Goal: Information Seeking & Learning: Learn about a topic

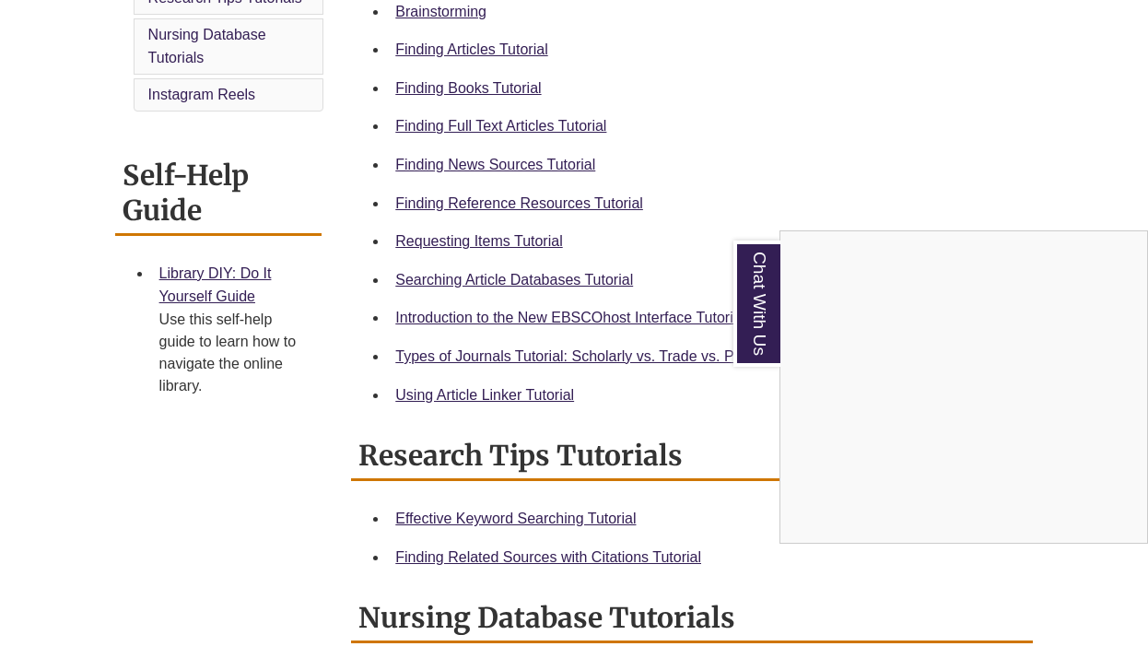
scroll to position [628, 0]
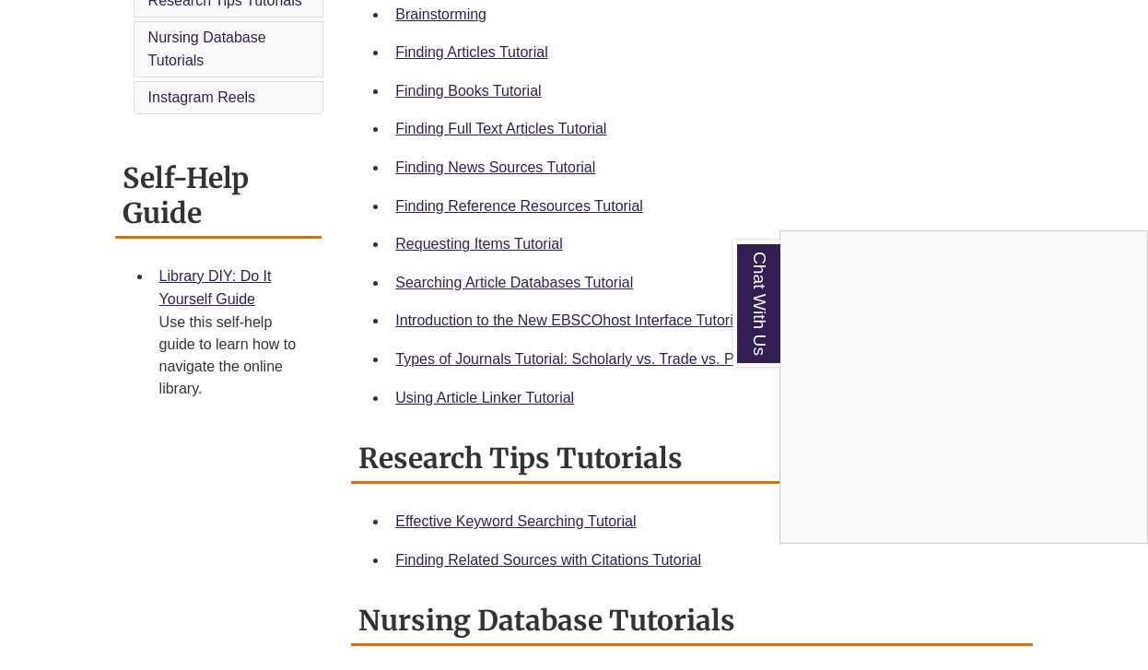
click at [497, 96] on div "Chat With Us" at bounding box center [574, 335] width 1148 height 670
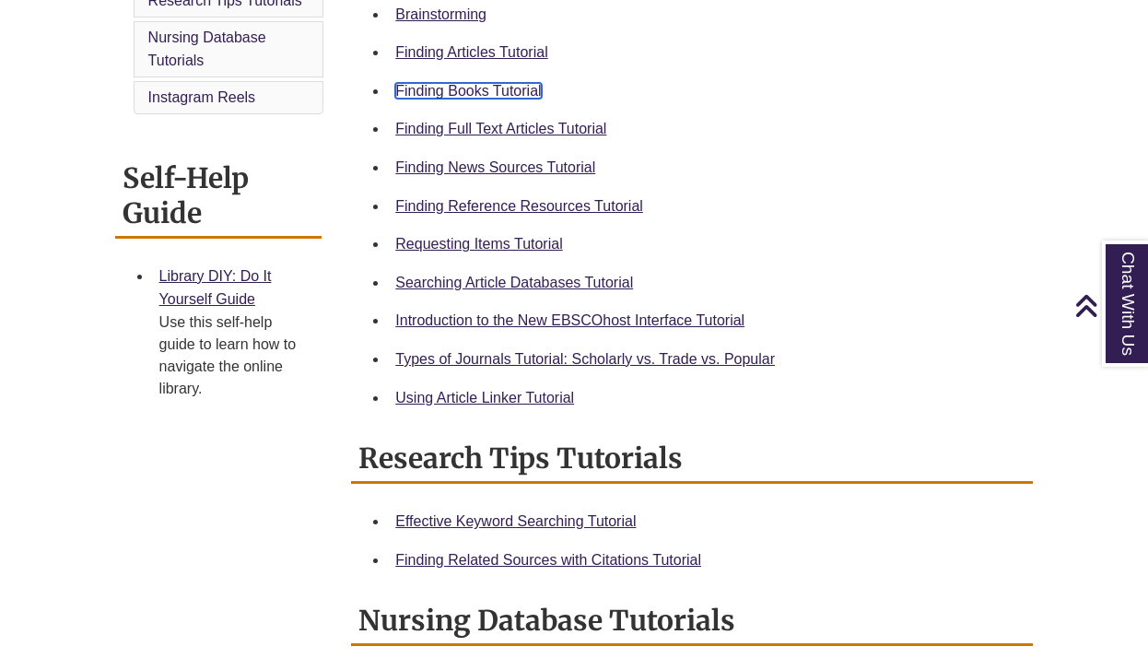
click at [497, 96] on link "Finding Books Tutorial" at bounding box center [468, 91] width 146 height 16
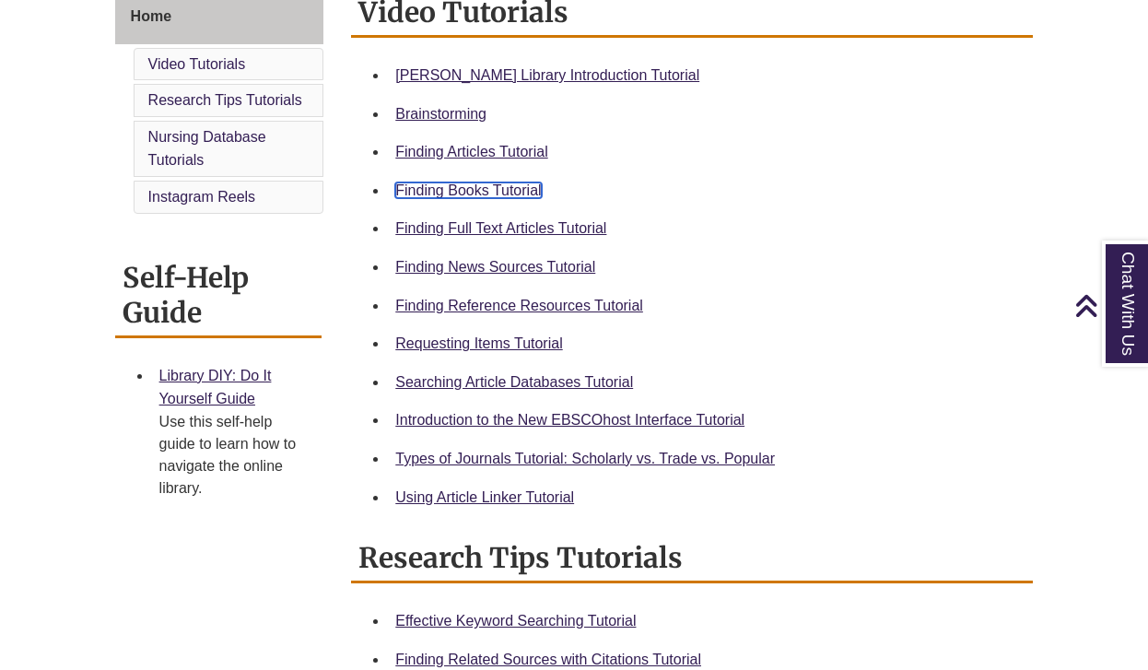
scroll to position [518, 0]
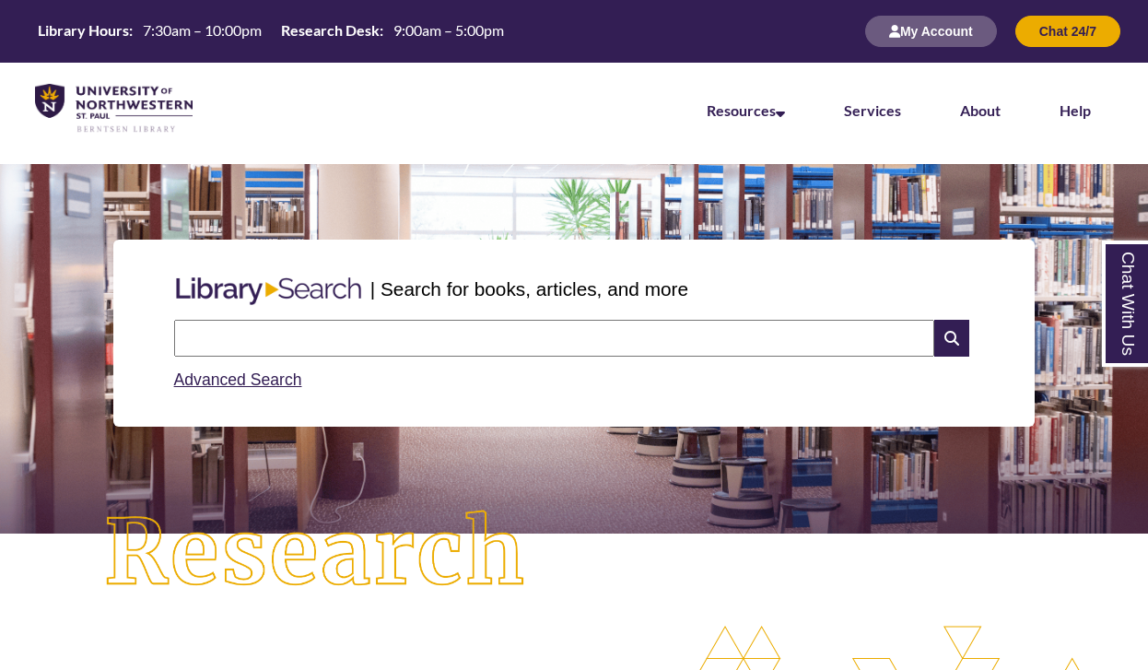
click at [247, 337] on input "text" at bounding box center [554, 338] width 760 height 37
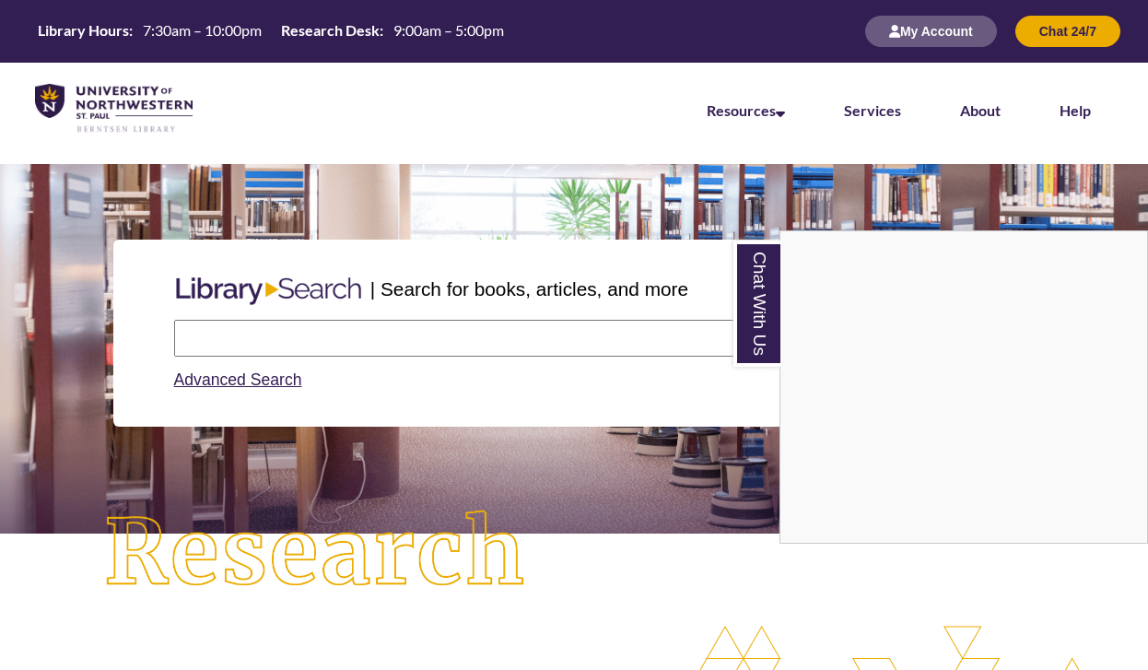
click at [553, 323] on div "Chat With Us" at bounding box center [574, 335] width 1148 height 670
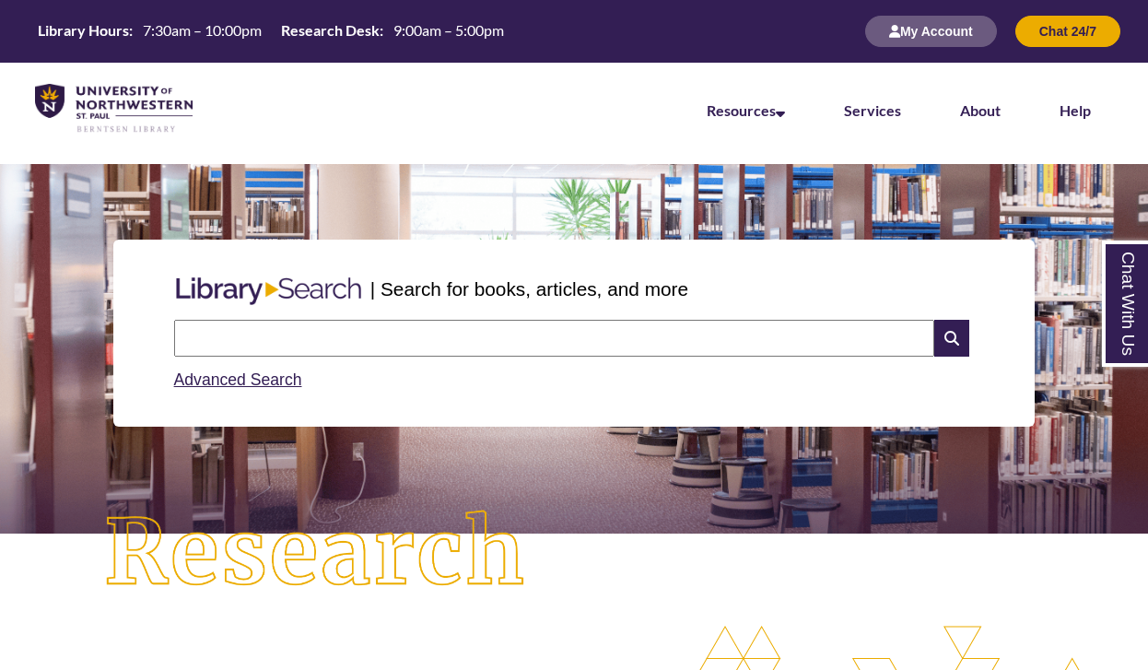
click at [553, 323] on input "text" at bounding box center [554, 338] width 760 height 37
click at [495, 343] on input "text" at bounding box center [554, 338] width 760 height 37
type input "**********"
click at [959, 330] on icon at bounding box center [951, 338] width 35 height 37
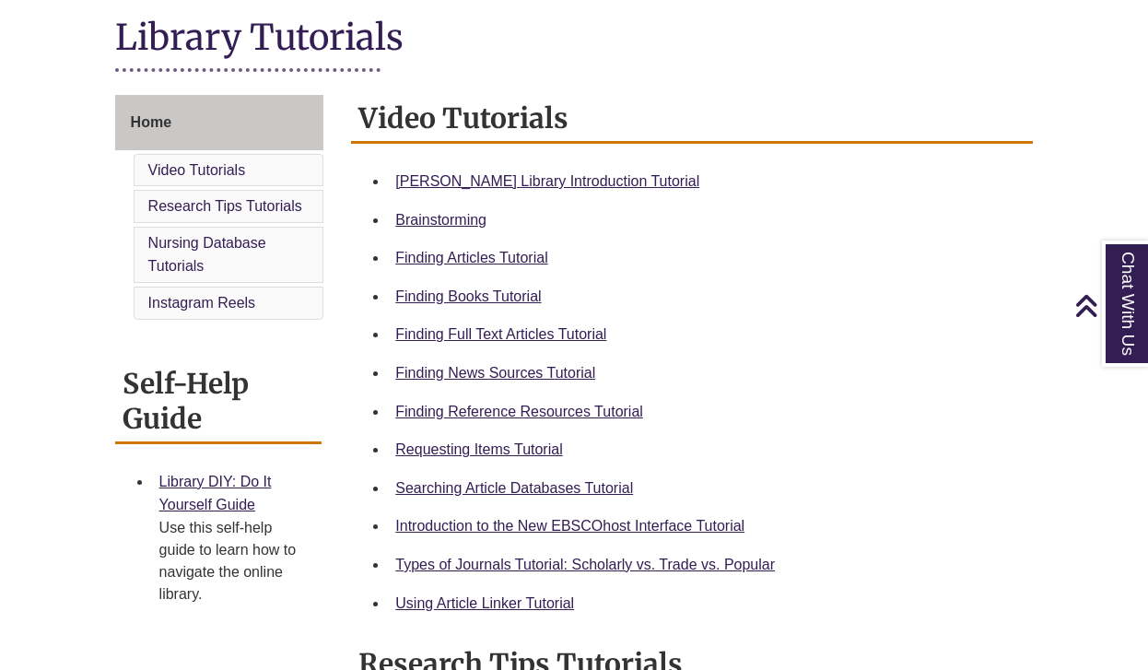
scroll to position [425, 0]
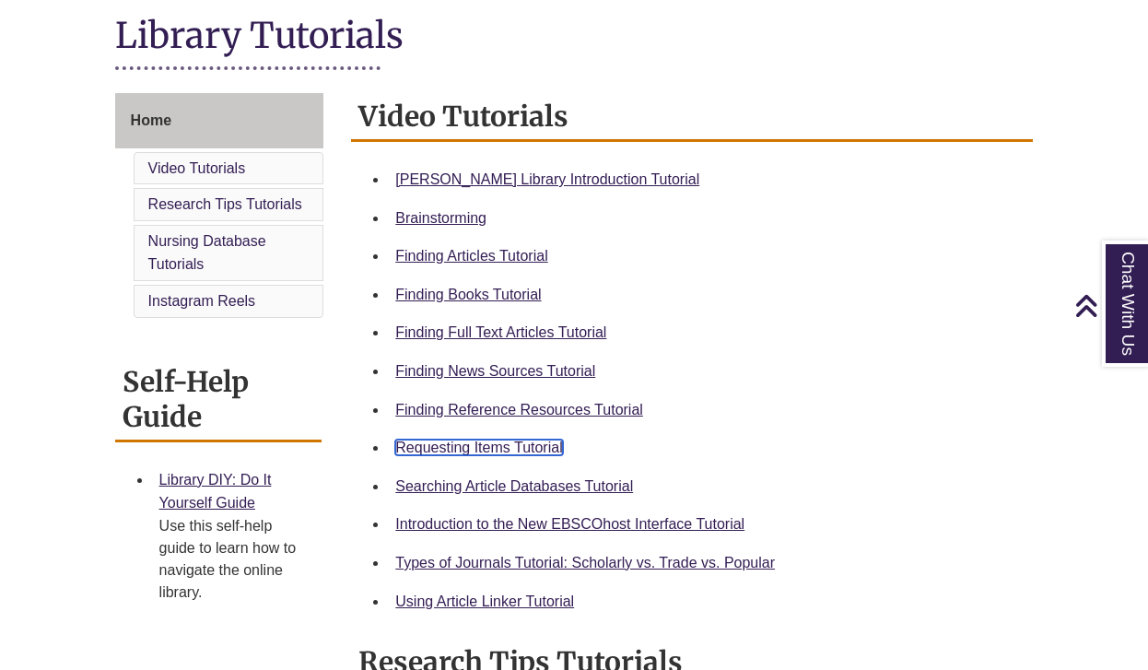
click at [454, 454] on link "Requesting Items Tutorial" at bounding box center [478, 447] width 167 height 16
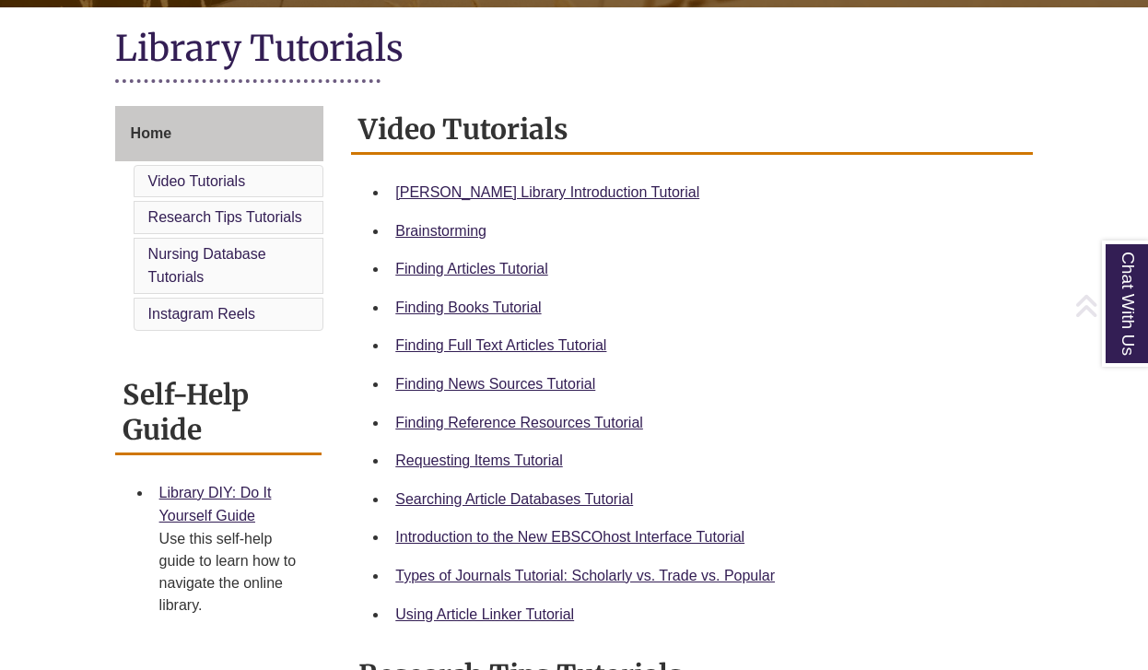
scroll to position [413, 0]
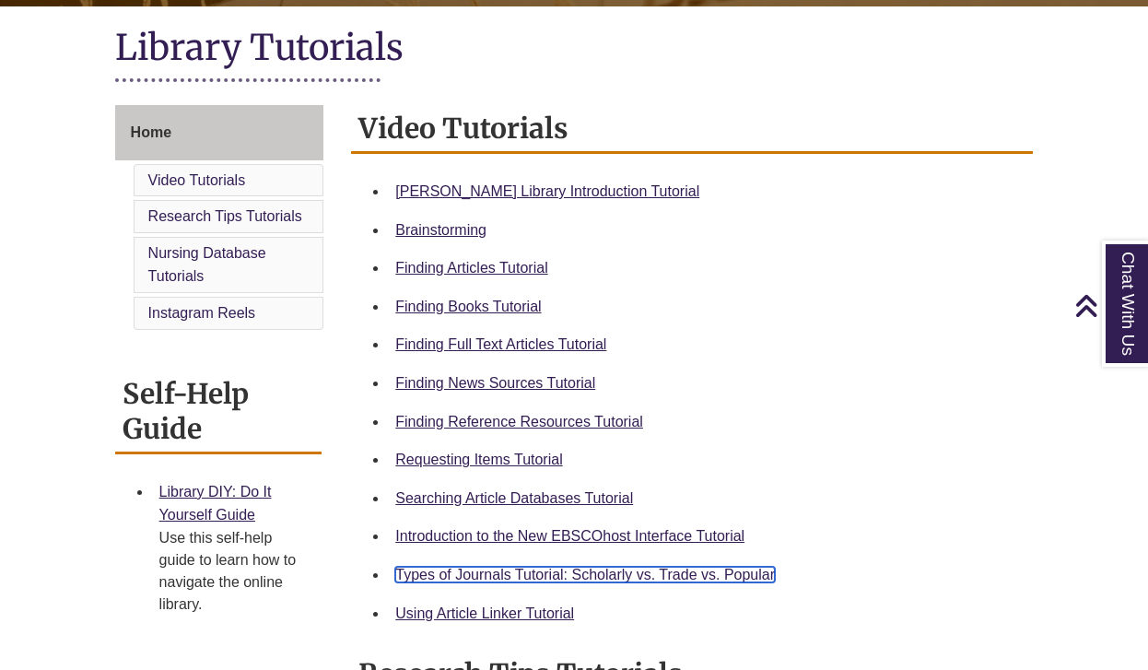
click at [473, 571] on link "Types of Journals Tutorial: Scholarly vs. Trade vs. Popular" at bounding box center [585, 574] width 380 height 16
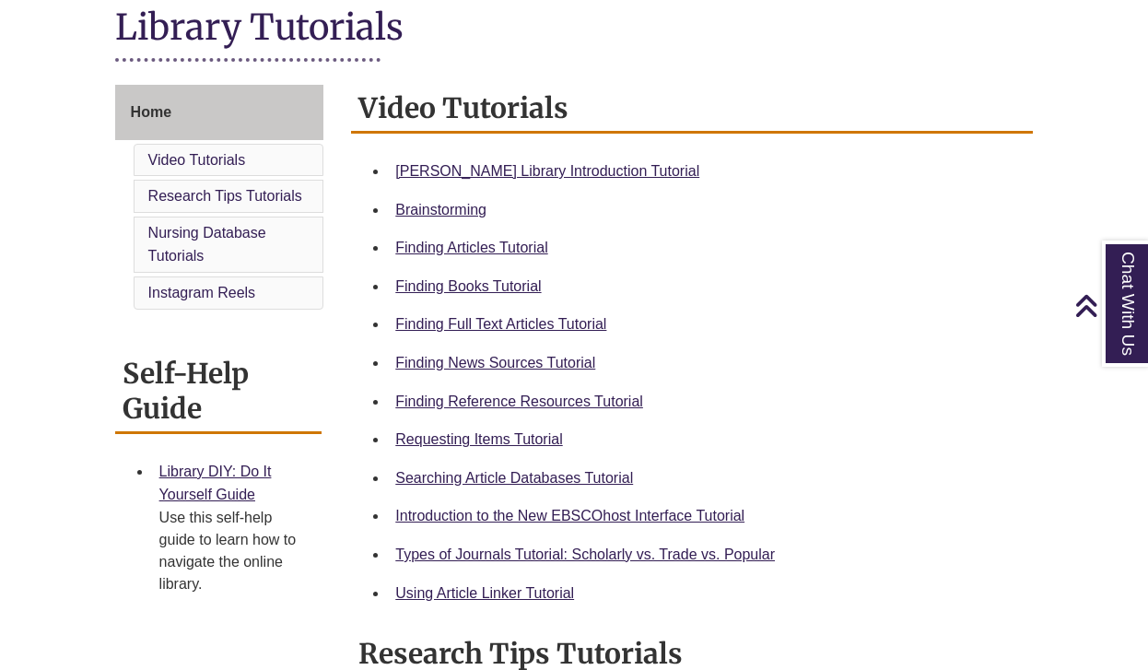
scroll to position [435, 0]
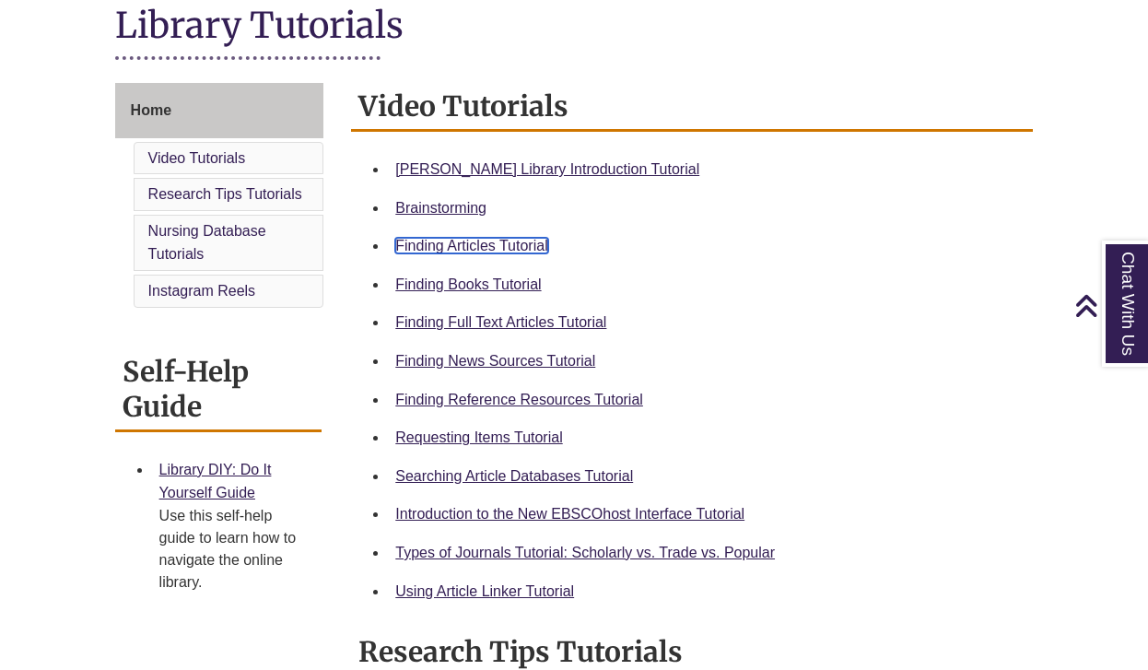
click at [469, 242] on link "Finding Articles Tutorial" at bounding box center [471, 246] width 152 height 16
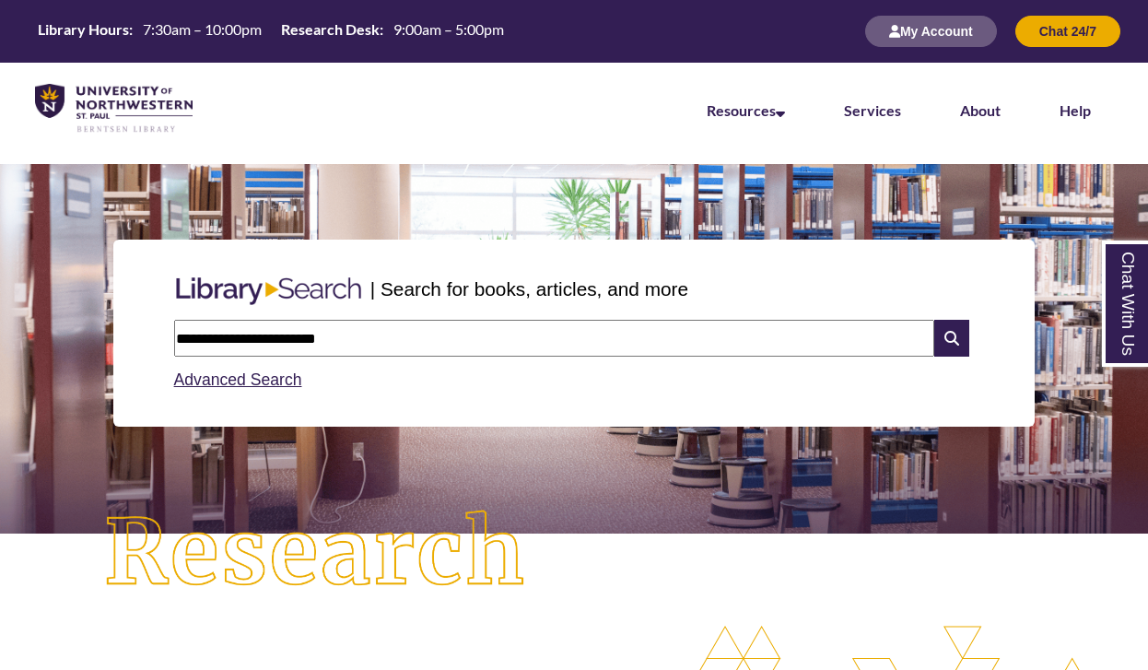
drag, startPoint x: 603, startPoint y: 344, endPoint x: 174, endPoint y: 339, distance: 429.3
click at [174, 339] on input "**********" at bounding box center [554, 338] width 760 height 37
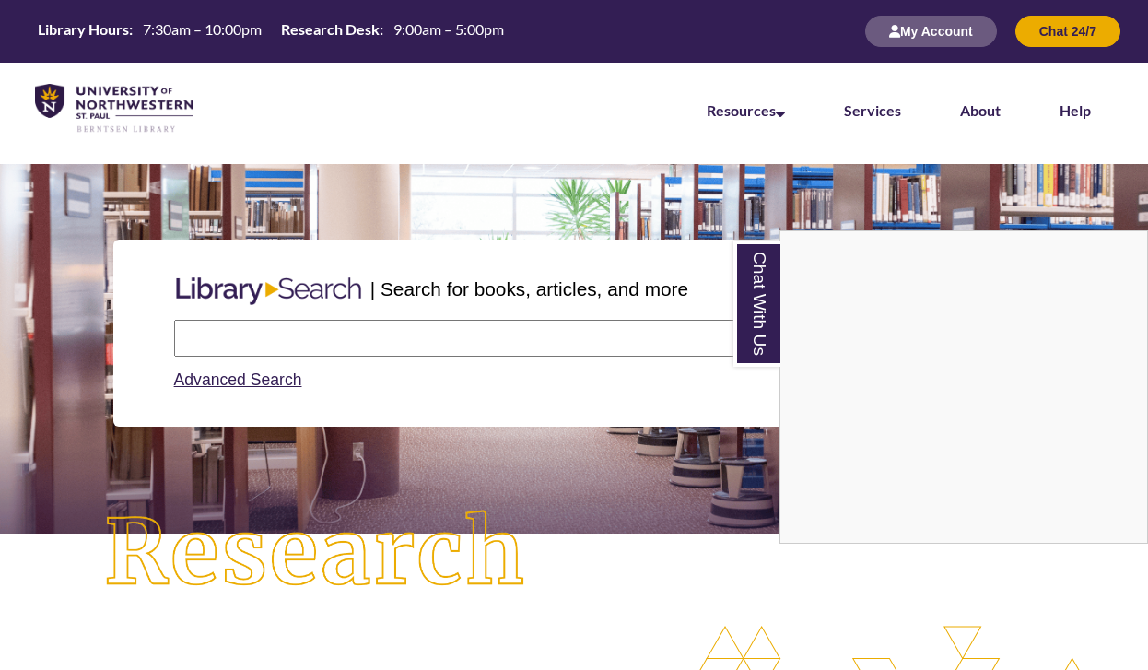
click at [362, 342] on div "Chat With Us" at bounding box center [574, 335] width 1148 height 670
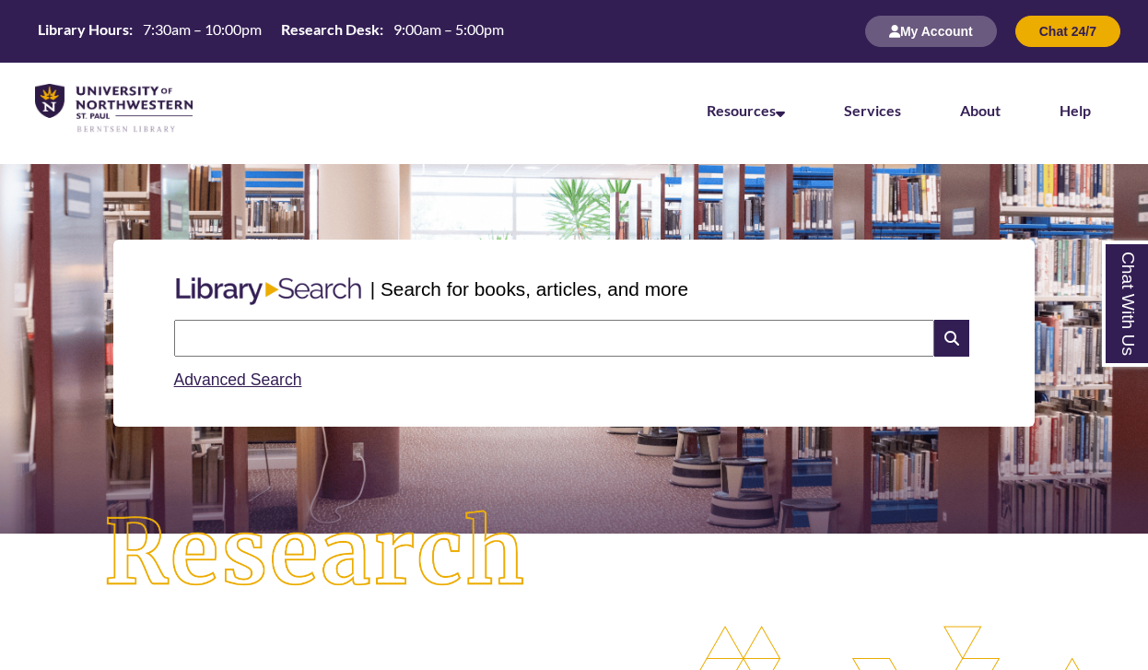
click at [362, 342] on input "text" at bounding box center [554, 338] width 760 height 37
type input "*"
type input "**********"
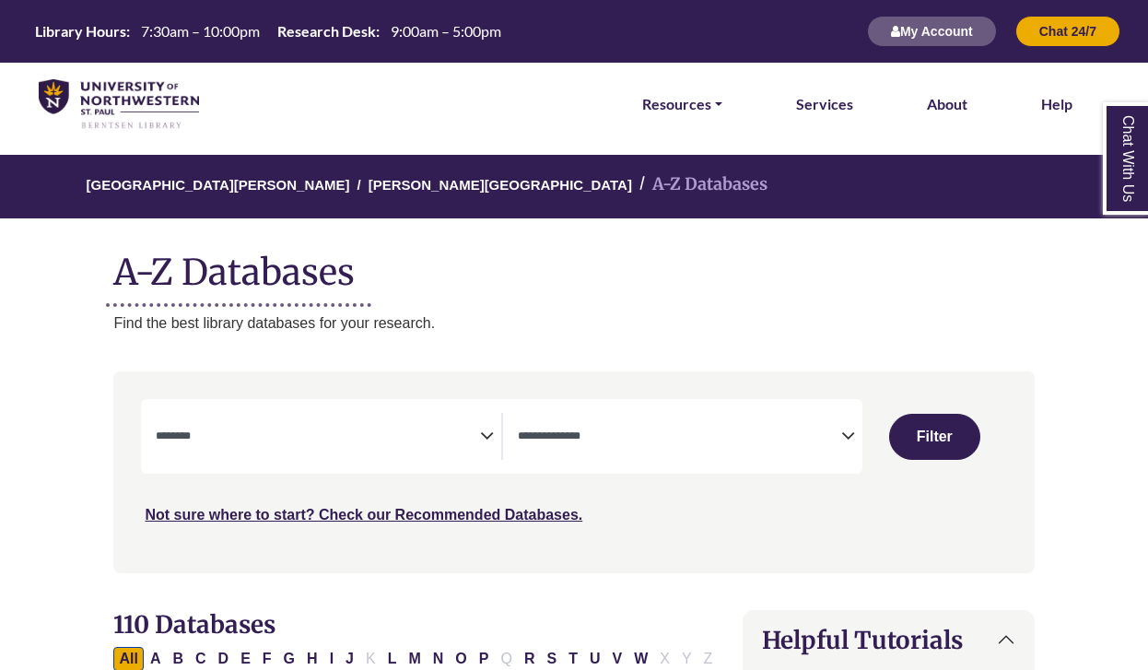
select select "Database Subject Filter"
select select "Database Types Filter"
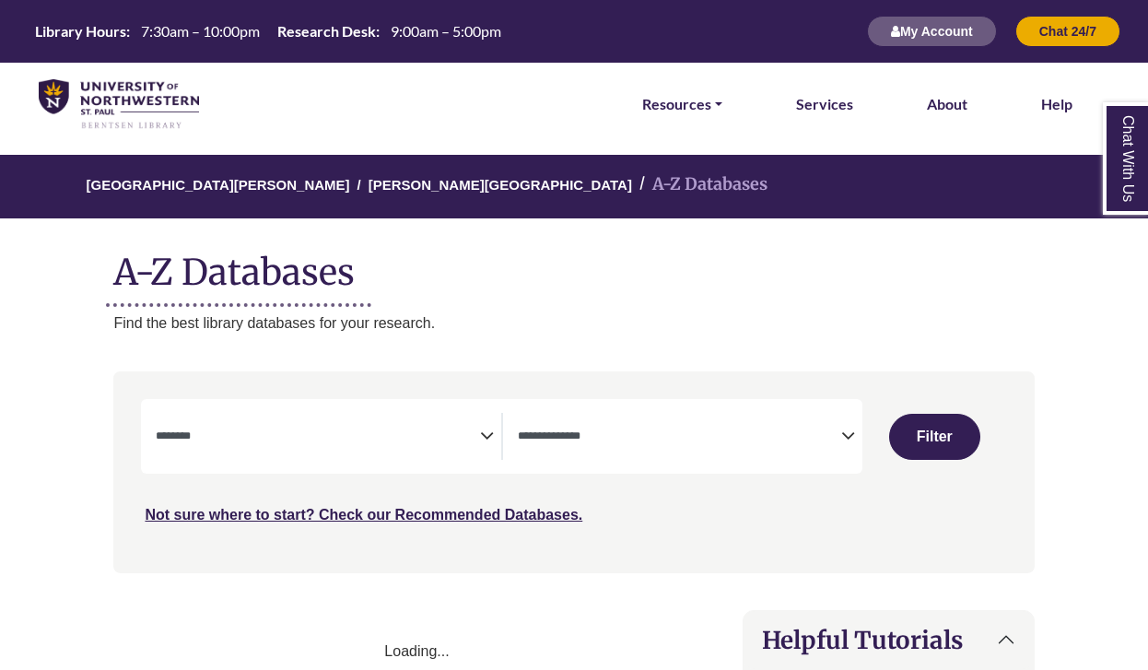
select select "Database Subject Filter"
select select "Database Types Filter"
select select "Database Subject Filter"
select select "Database Types Filter"
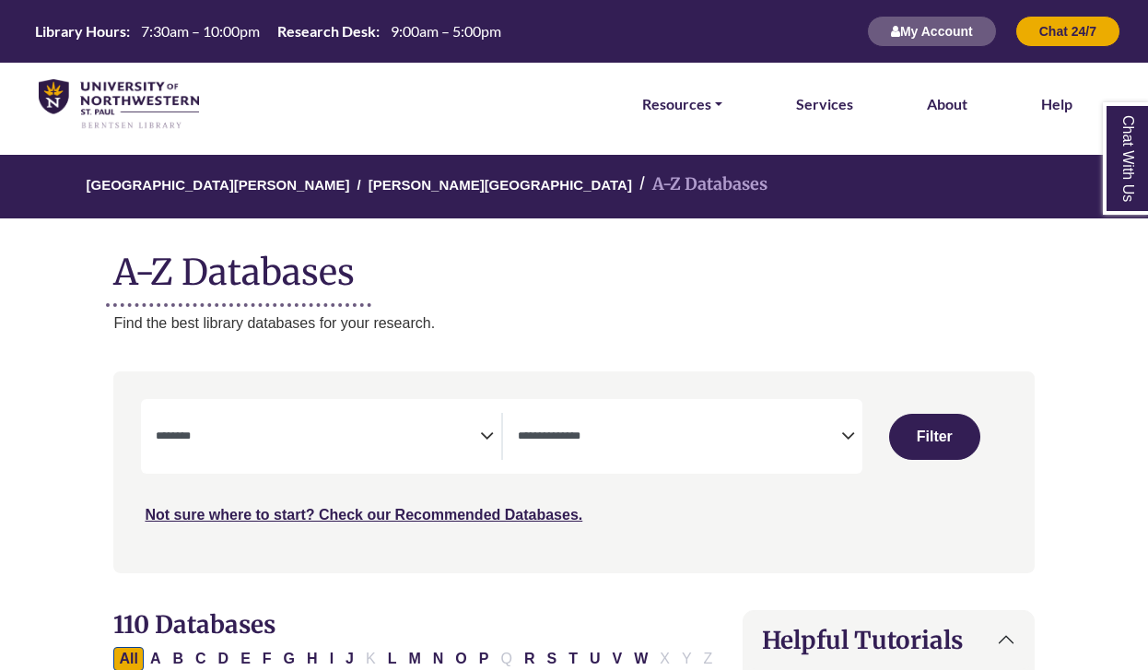
click at [478, 430] on textarea "Search" at bounding box center [317, 437] width 323 height 15
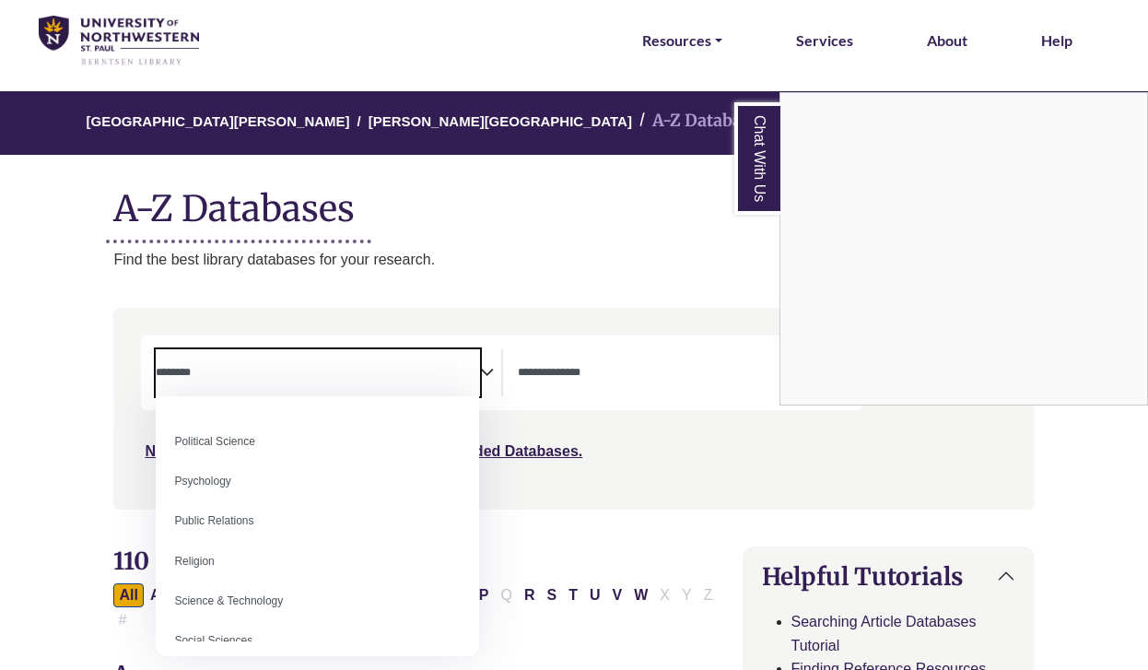
scroll to position [1419, 0]
select select "*****"
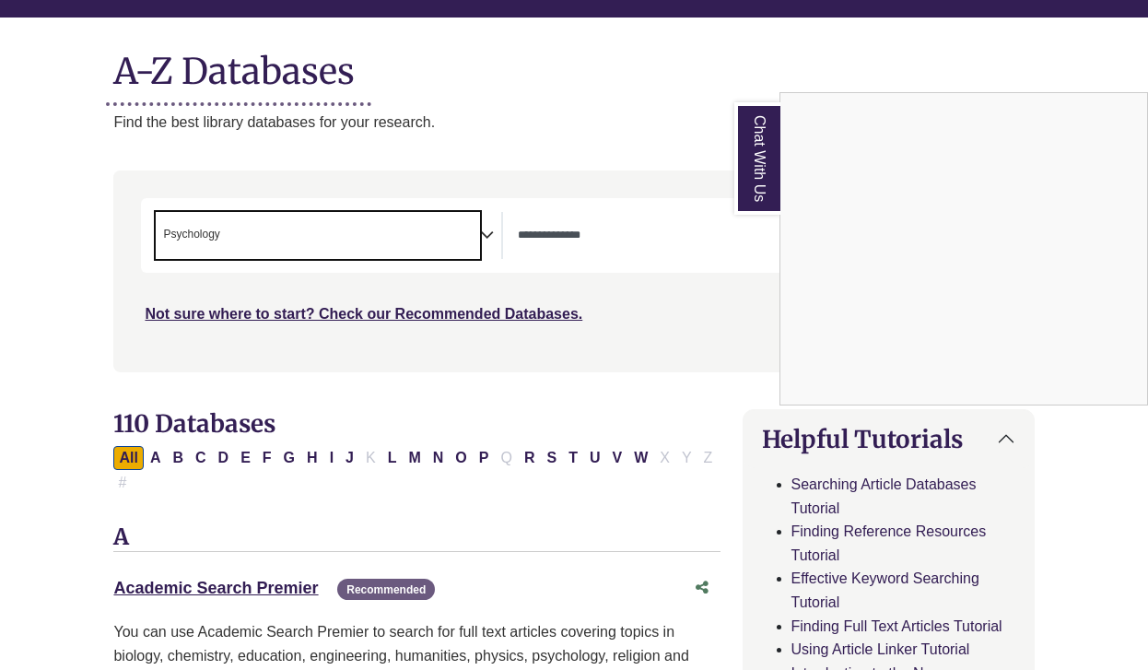
scroll to position [203, 0]
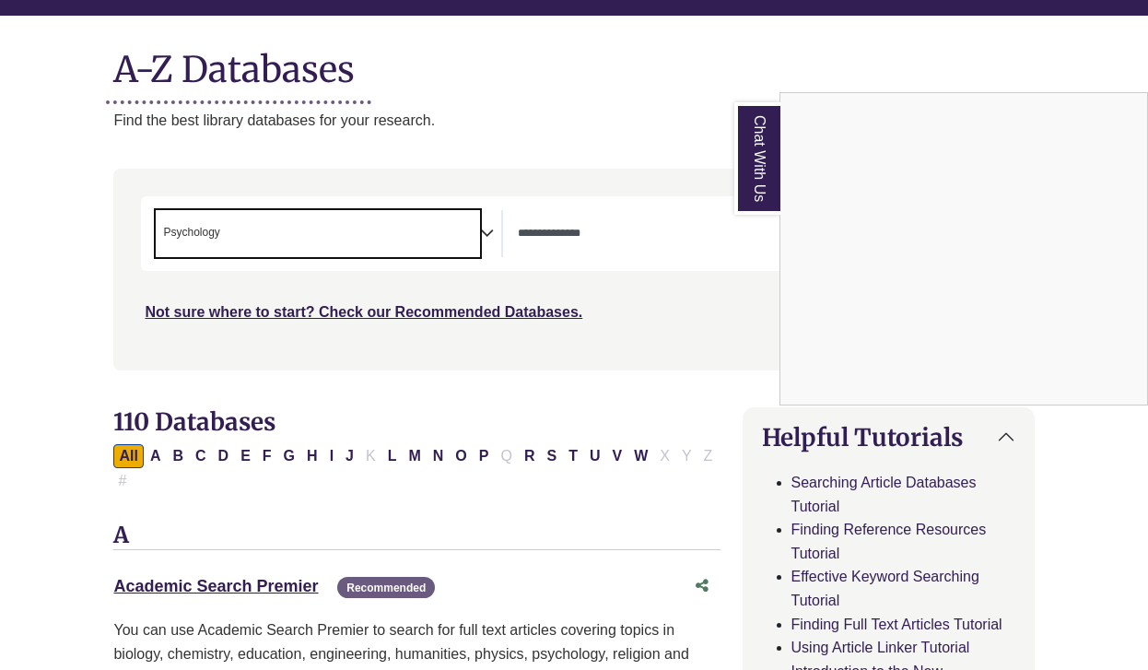
click at [588, 234] on div "Chat With Us" at bounding box center [574, 335] width 1148 height 670
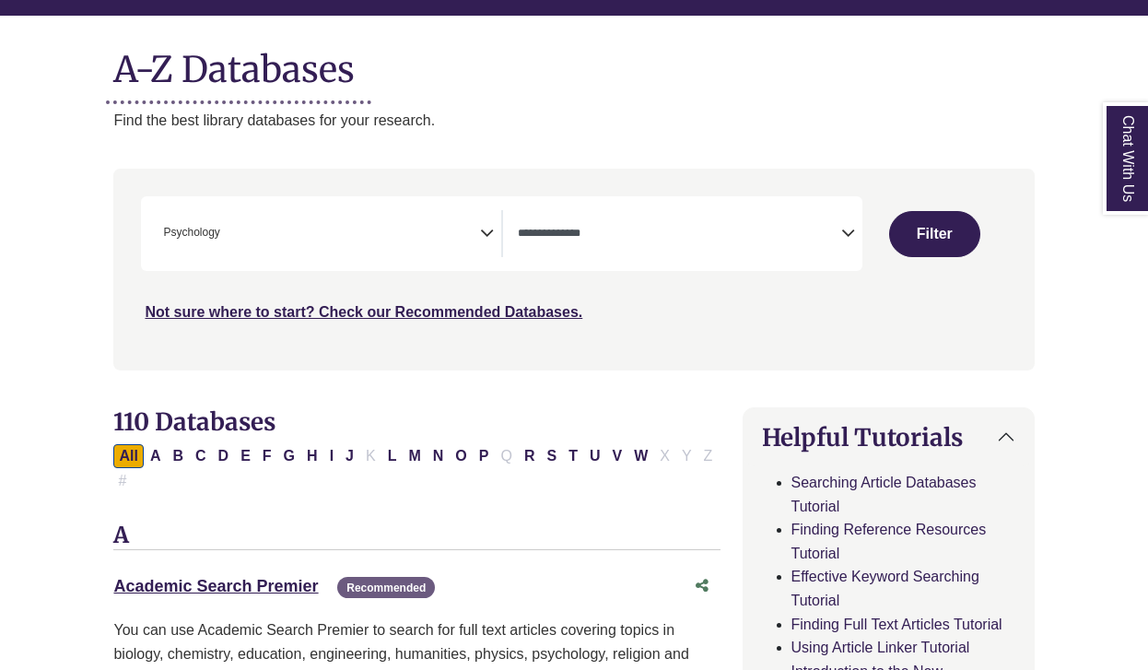
click at [834, 235] on textarea "Search" at bounding box center [679, 235] width 323 height 15
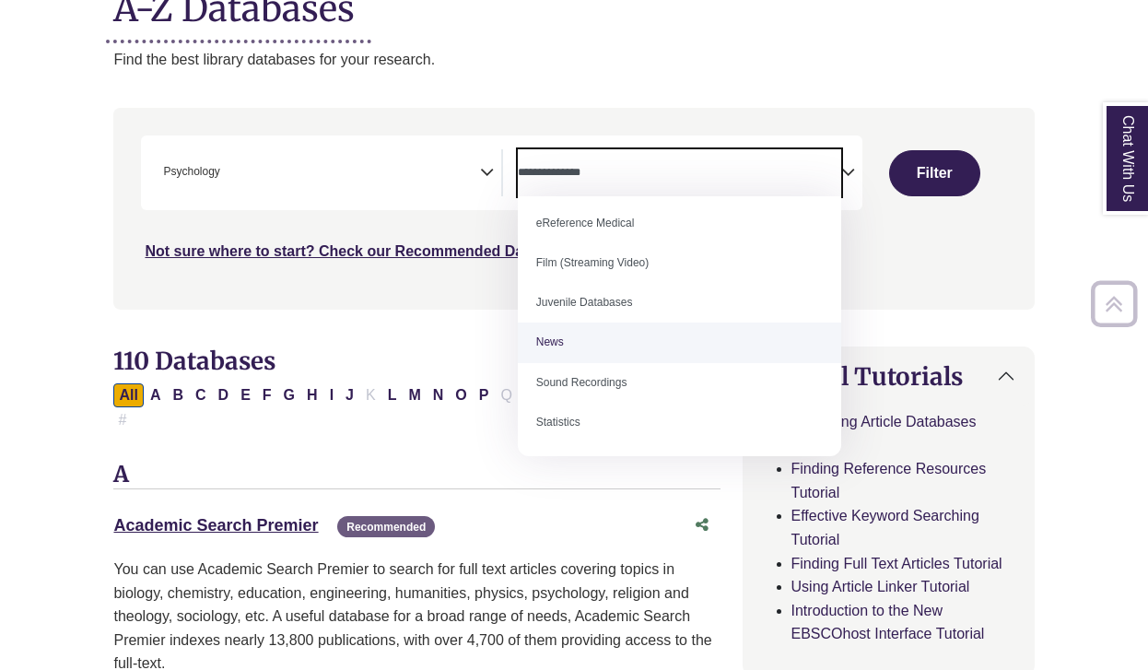
scroll to position [268, 0]
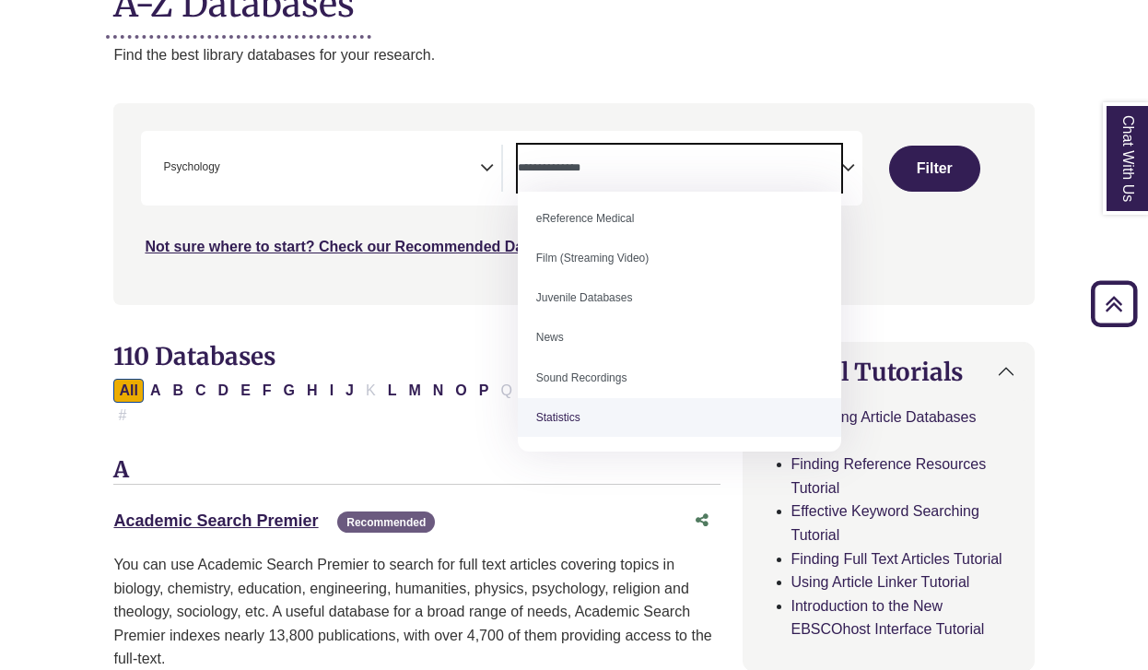
click at [185, 274] on div "Search filters" at bounding box center [573, 204] width 898 height 186
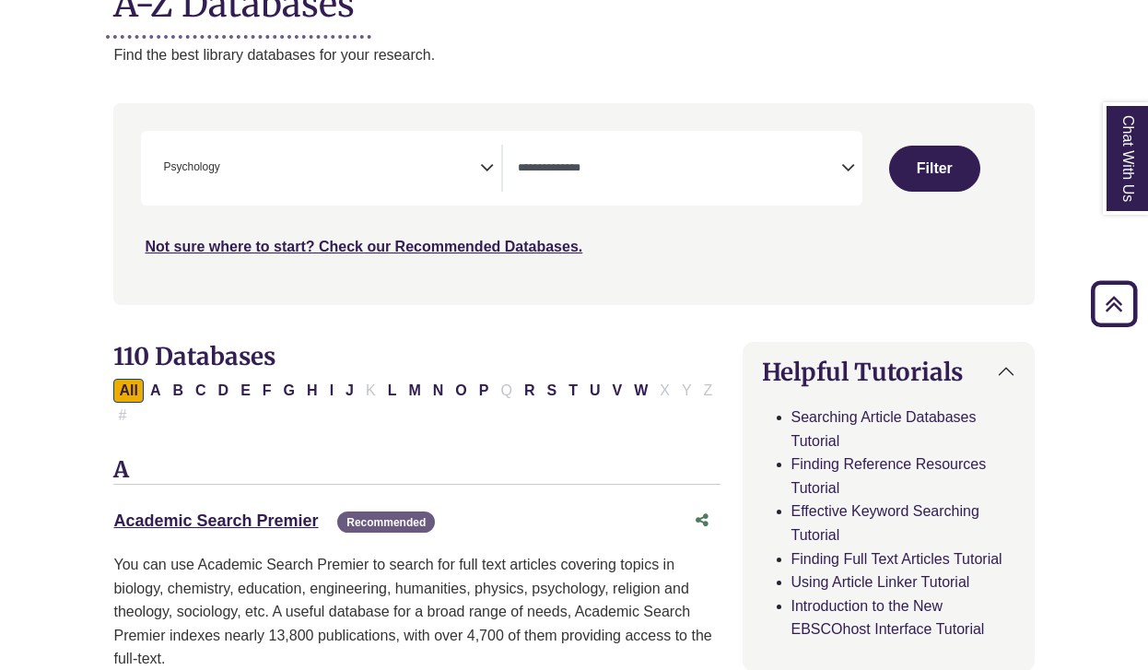
click at [197, 169] on span "Psychology" at bounding box center [191, 167] width 56 height 18
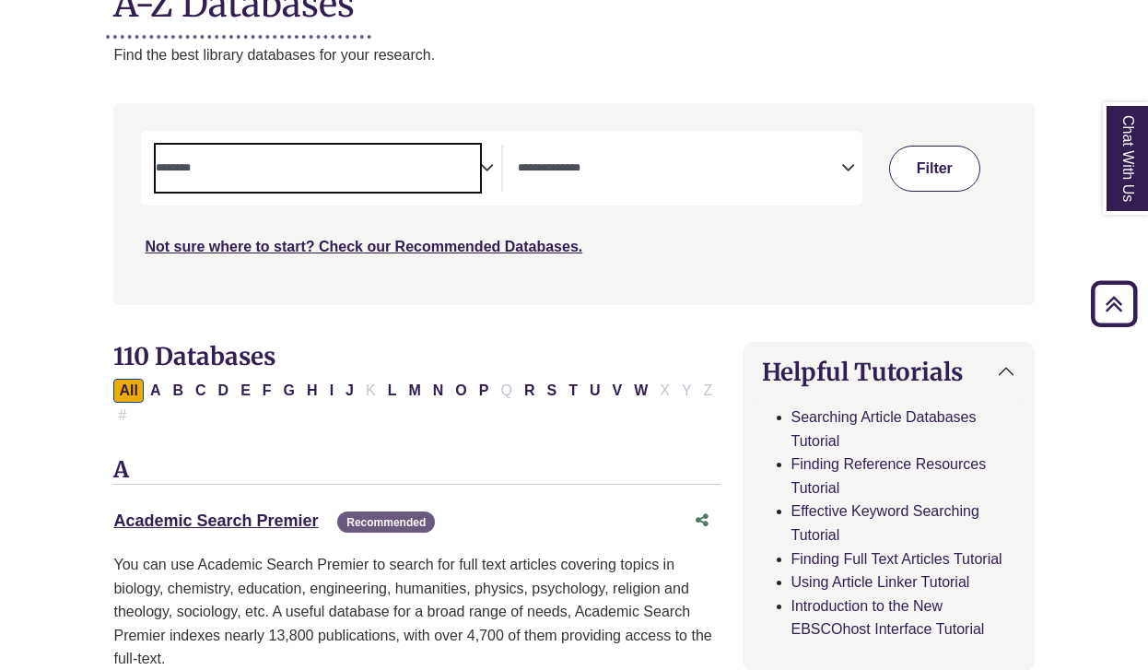
click at [905, 188] on button "Filter" at bounding box center [934, 169] width 91 height 46
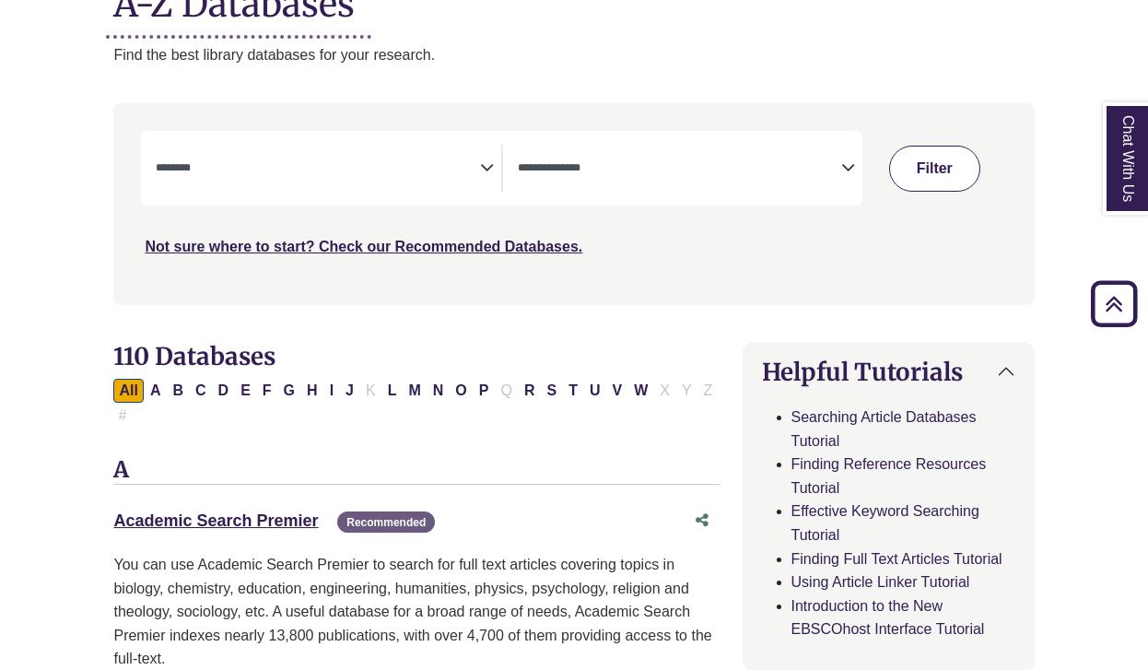
select select "Database Subject Filter"
select select "Database Types Filter"
click at [920, 171] on button "Filter" at bounding box center [934, 169] width 91 height 46
select select "Database Subject Filter"
select select "Database Types Filter"
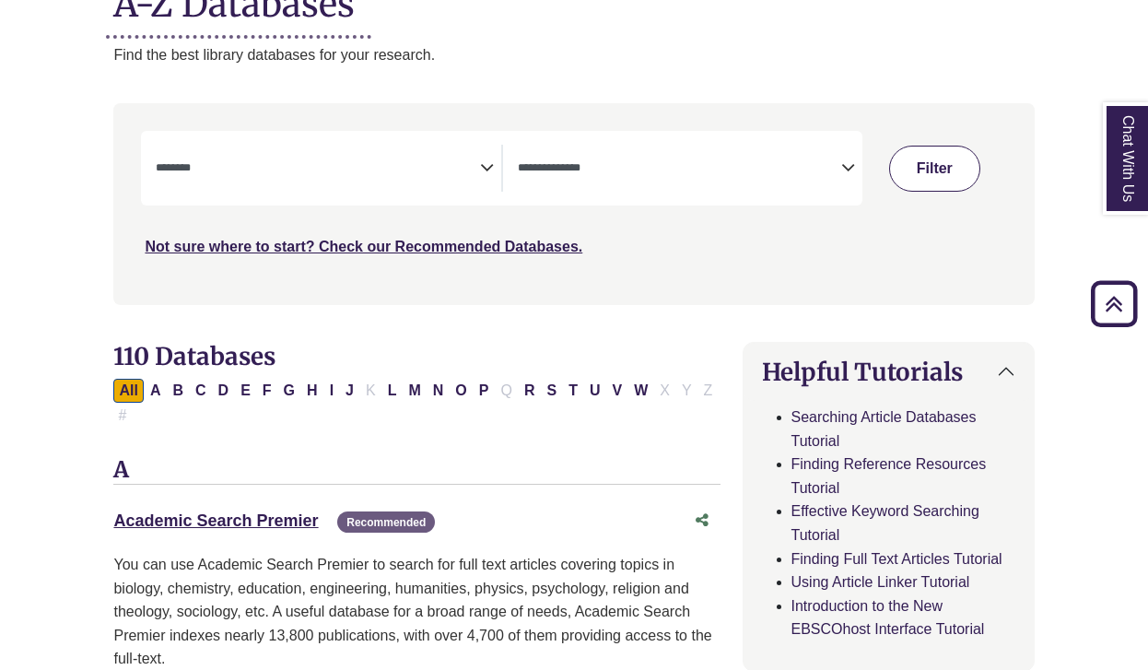
click at [934, 168] on button "Filter" at bounding box center [934, 169] width 91 height 46
click at [481, 167] on icon "Search filters" at bounding box center [487, 165] width 14 height 28
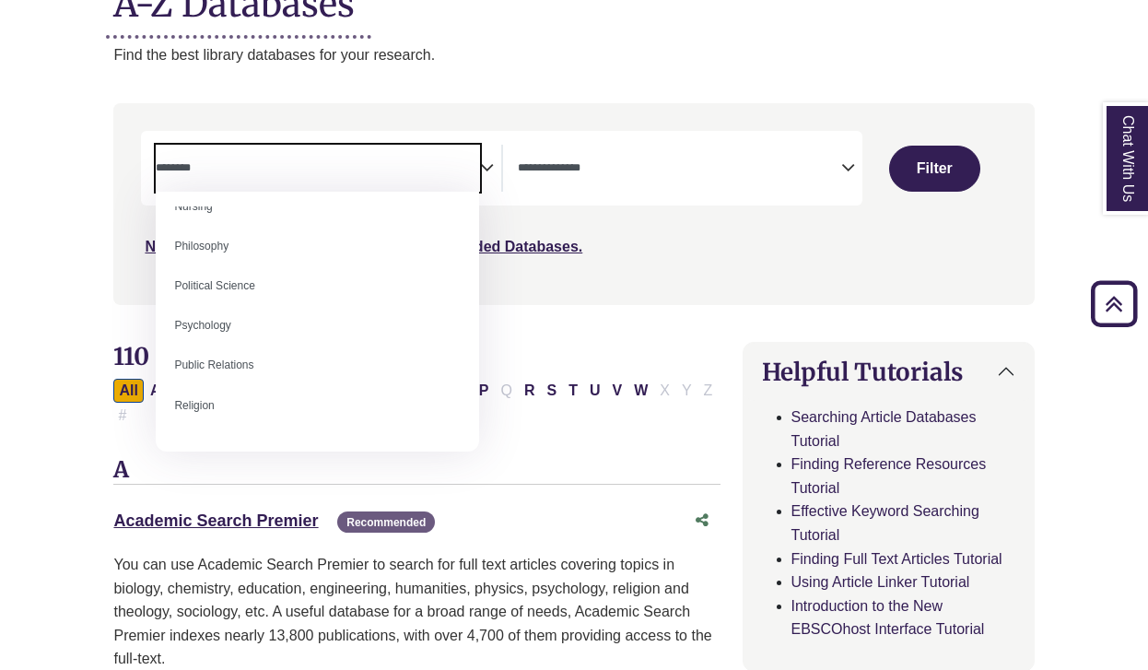
scroll to position [1378, 0]
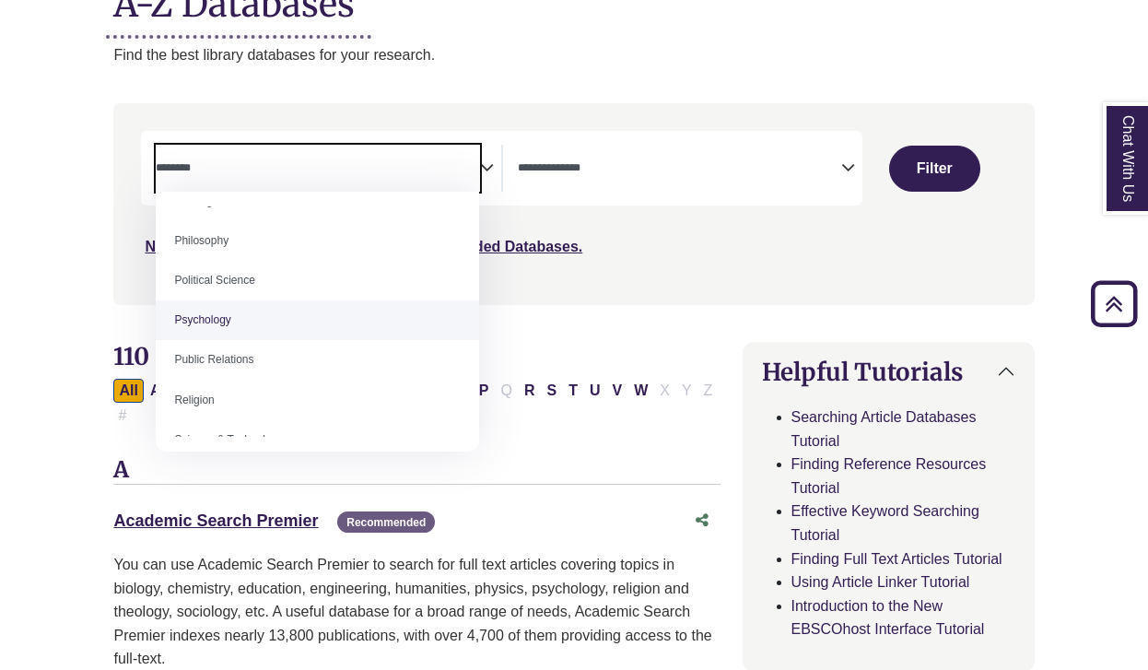
select select "*****"
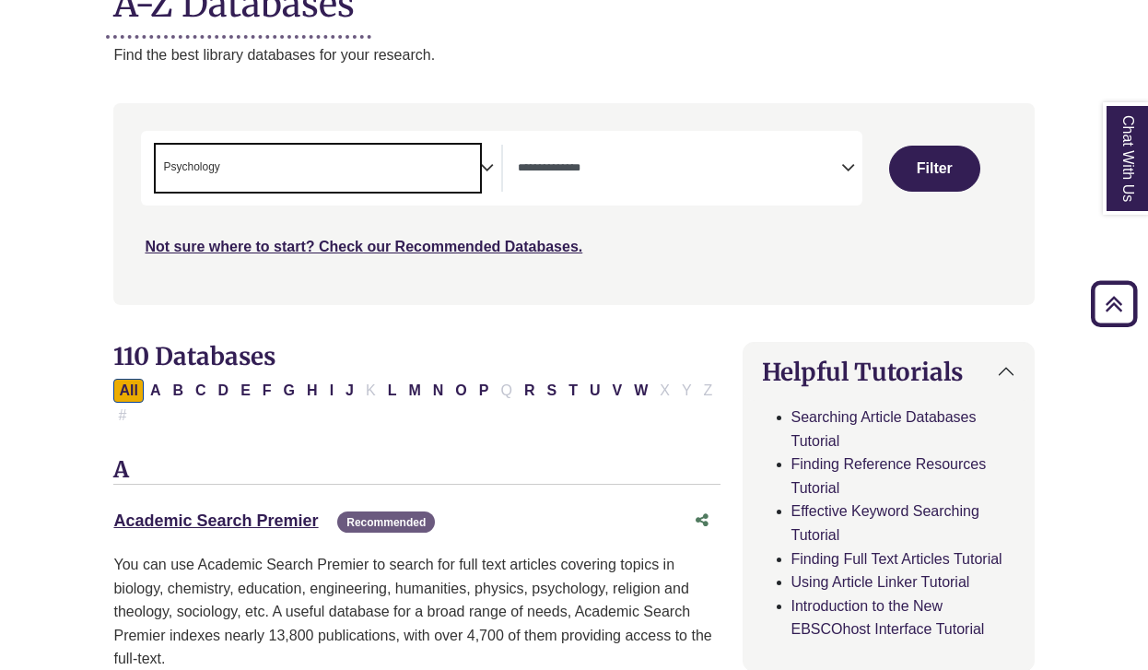
click at [840, 169] on textarea "Search" at bounding box center [679, 169] width 323 height 15
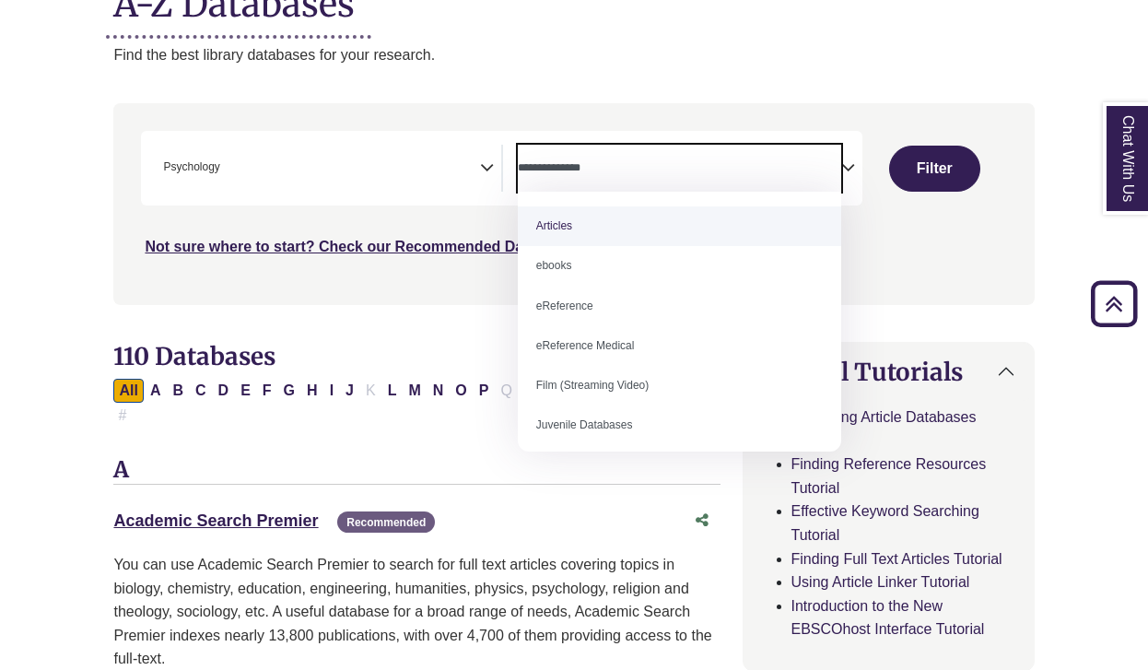
select select "Database Subject Filter"
select select "Database Types Filter"
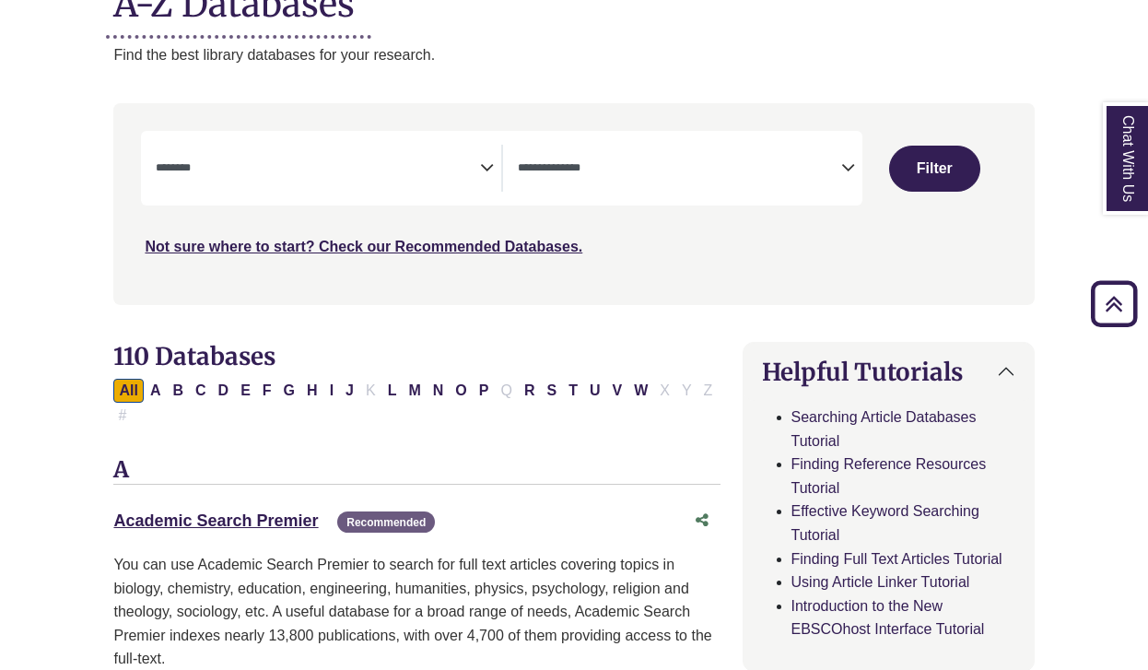
click at [385, 175] on textarea "Search" at bounding box center [317, 169] width 323 height 15
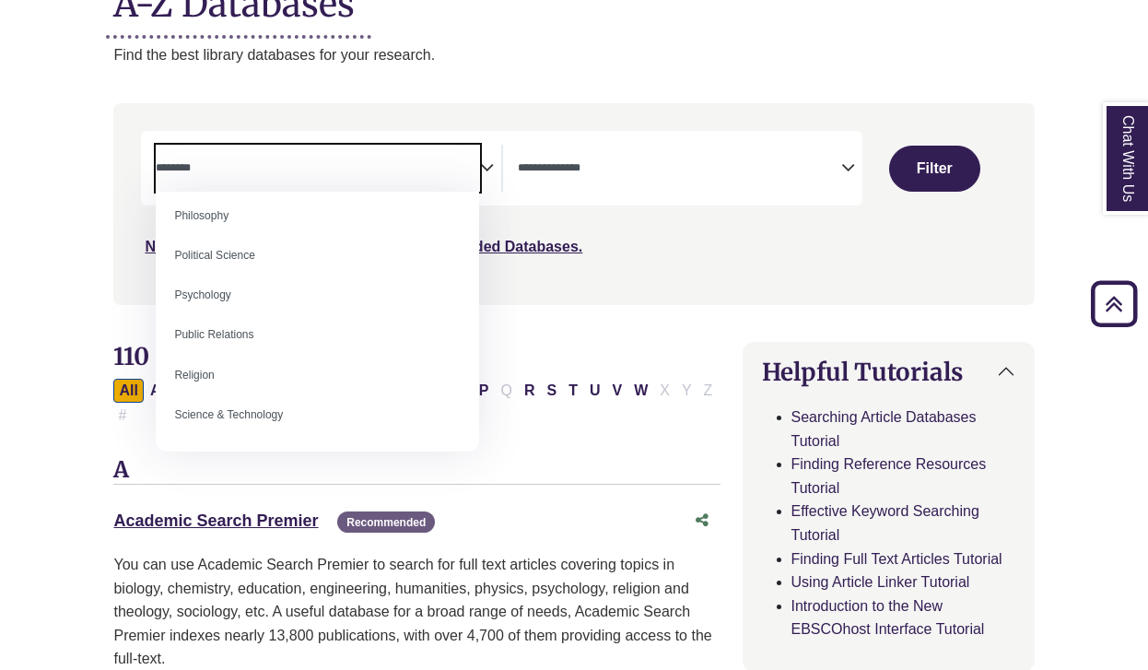
scroll to position [1405, 0]
select select "*****"
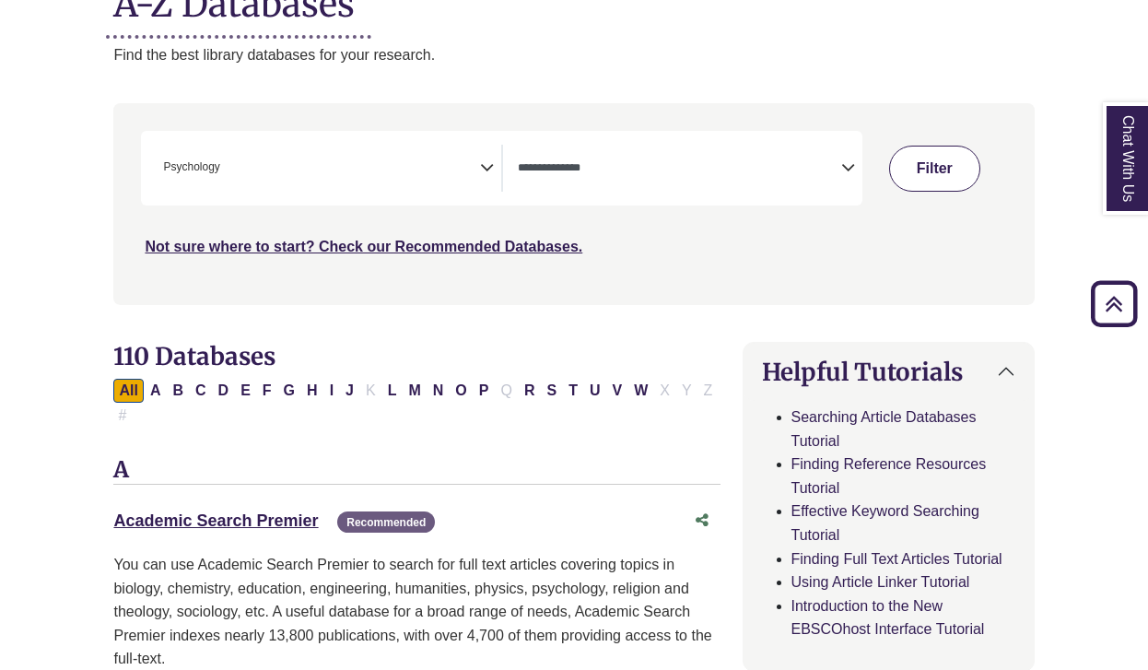
click at [928, 171] on button "Filter" at bounding box center [934, 169] width 91 height 46
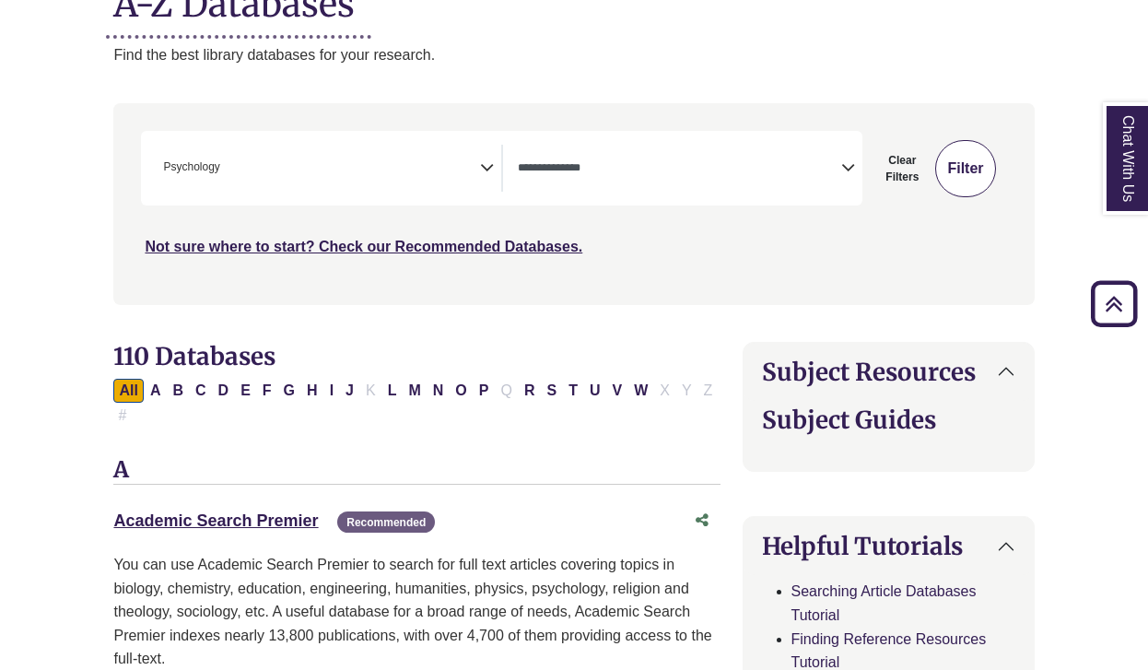
select select "Database Types Filter"
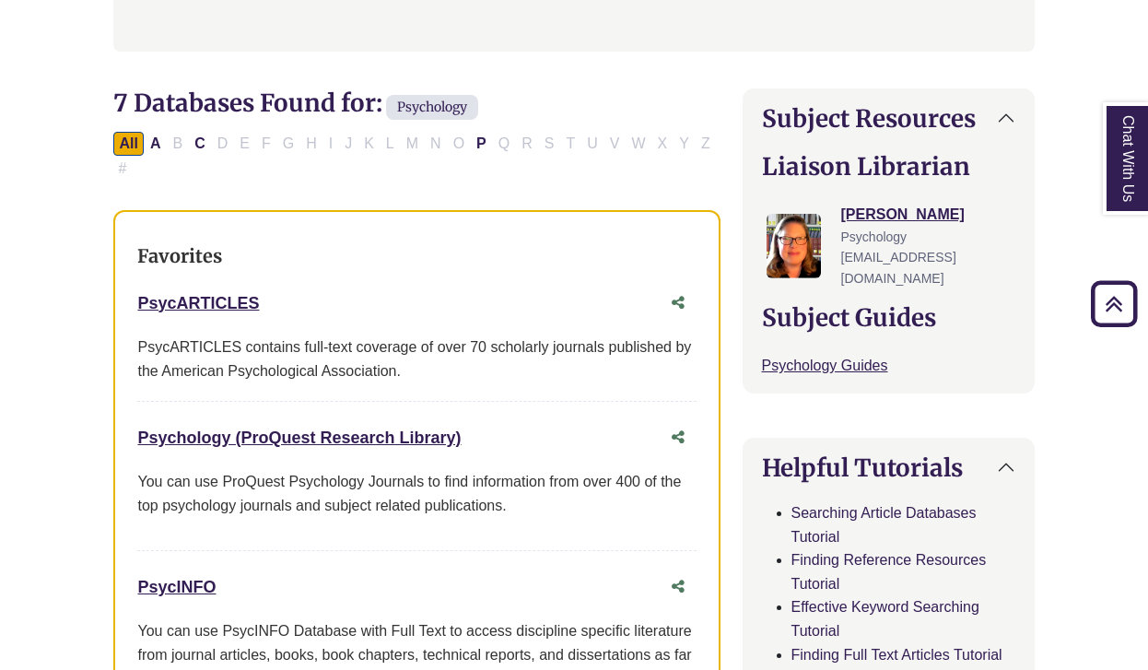
scroll to position [522, 0]
drag, startPoint x: 278, startPoint y: 296, endPoint x: 138, endPoint y: 292, distance: 140.1
click at [138, 292] on div "PsycARTICLES This link opens in a new window" at bounding box center [397, 302] width 521 height 27
copy link "PsycARTICLES"
drag, startPoint x: 490, startPoint y: 432, endPoint x: 137, endPoint y: 424, distance: 352.9
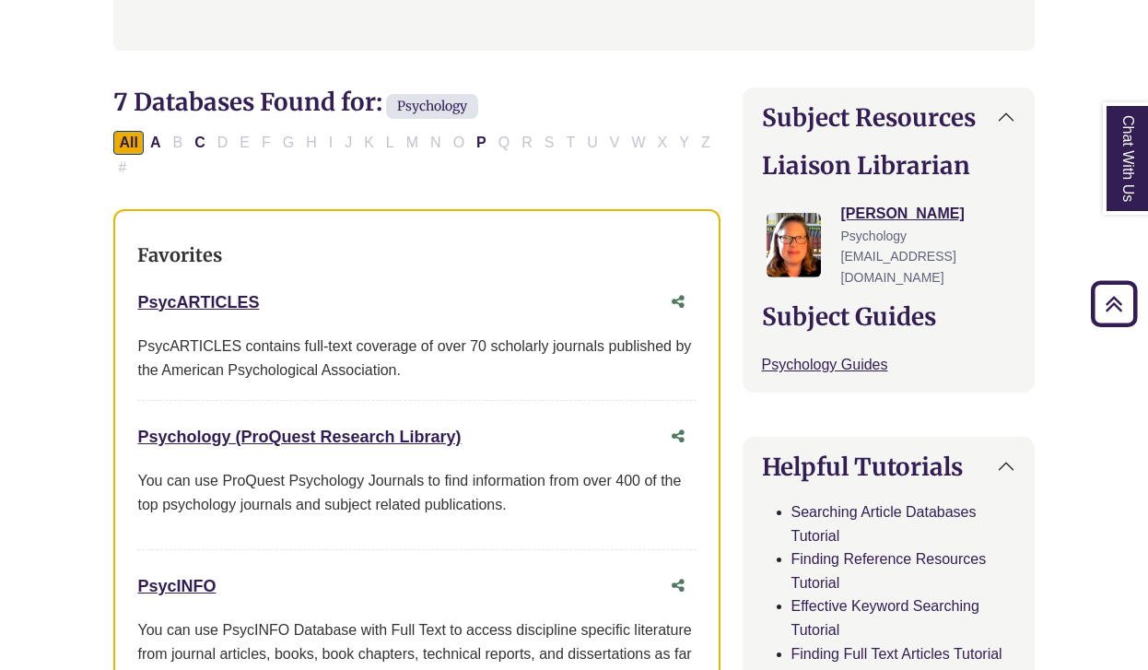
click at [137, 424] on div "Psychology (ProQuest Research Library) This link opens in a new window" at bounding box center [397, 437] width 521 height 27
copy link "Psychology (ProQuest Research Library)"
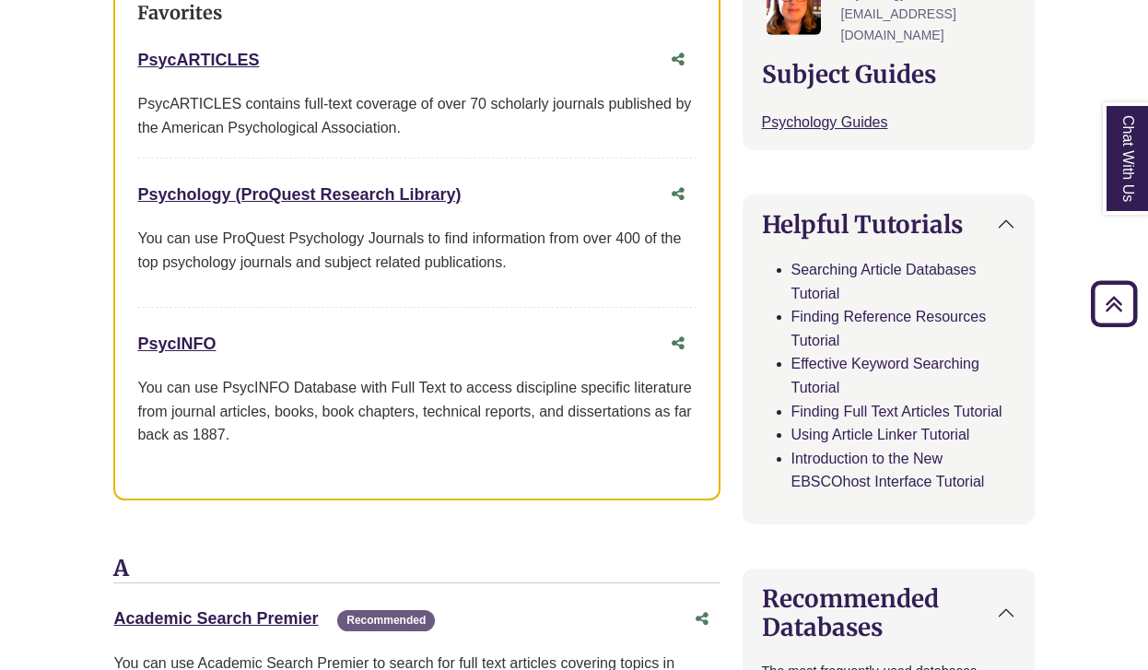
scroll to position [767, 0]
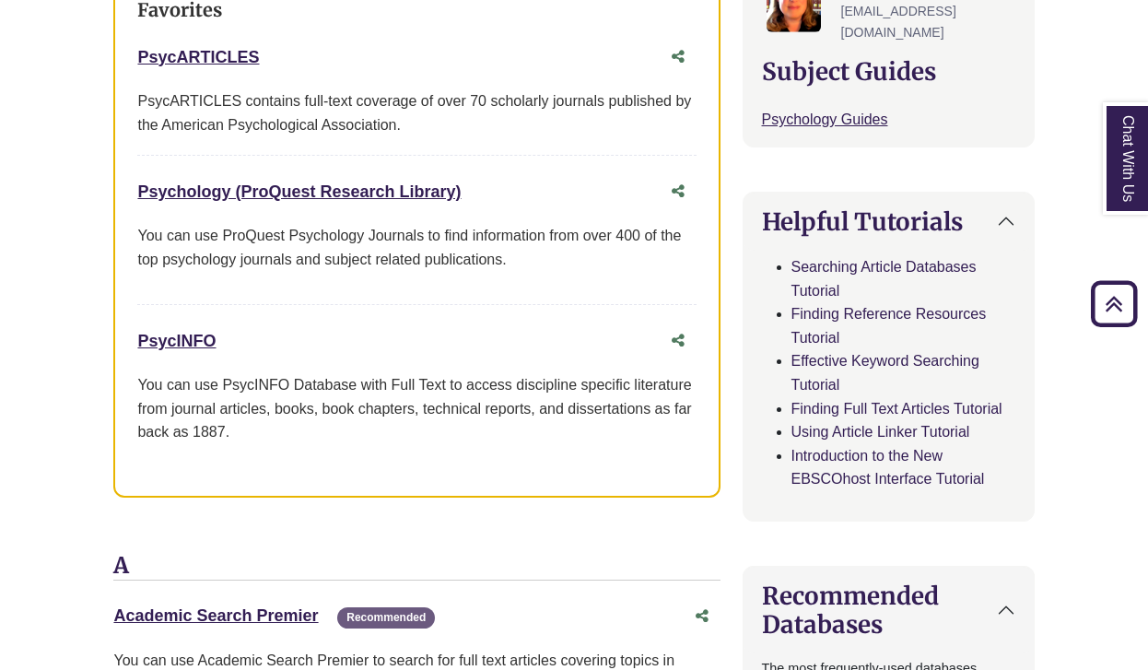
drag, startPoint x: 228, startPoint y: 338, endPoint x: 128, endPoint y: 336, distance: 99.5
click at [129, 336] on div "Favorites PsycARTICLES This link opens in a new window PsycARTICLES contains fu…" at bounding box center [416, 230] width 606 height 533
copy link "PsycINFO"
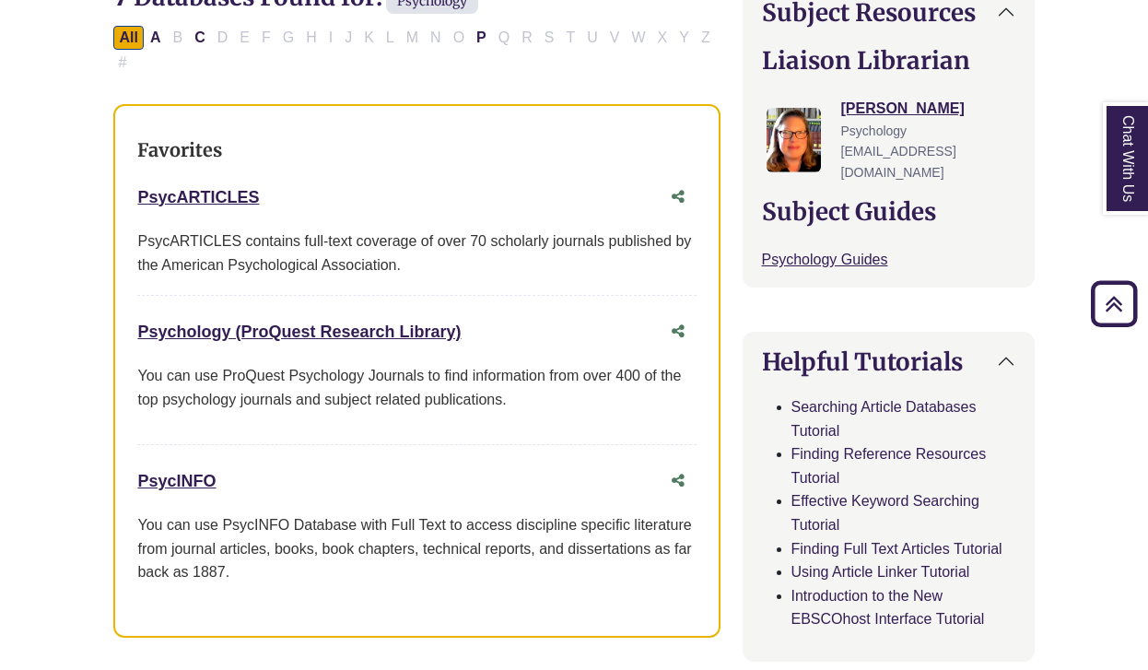
scroll to position [598, 0]
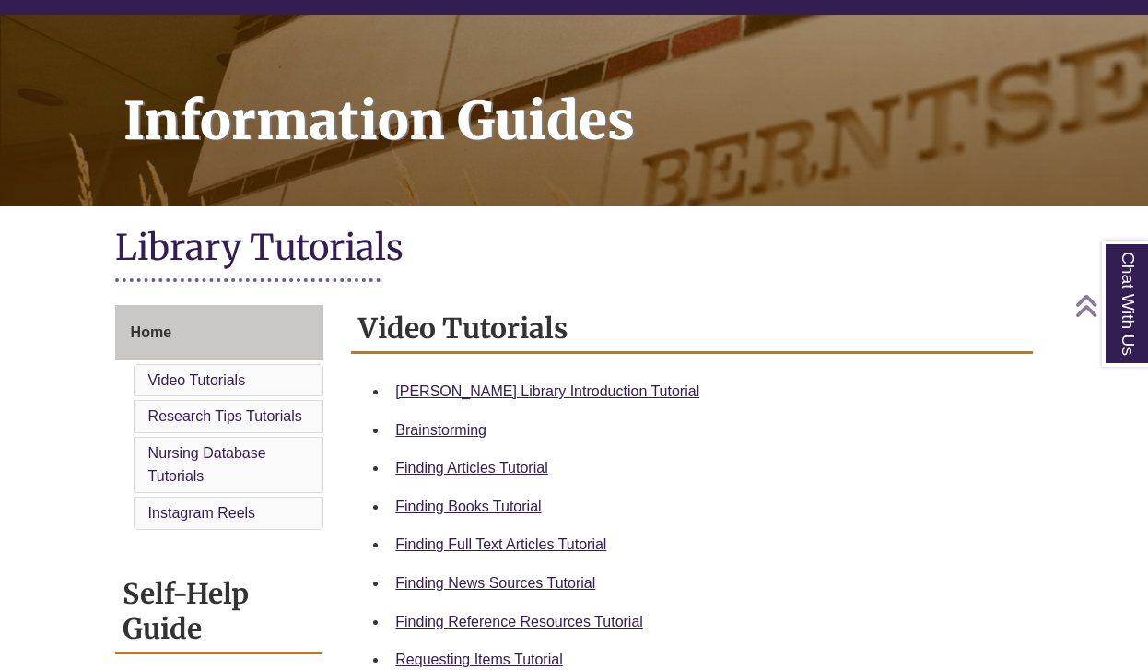
scroll to position [526, 0]
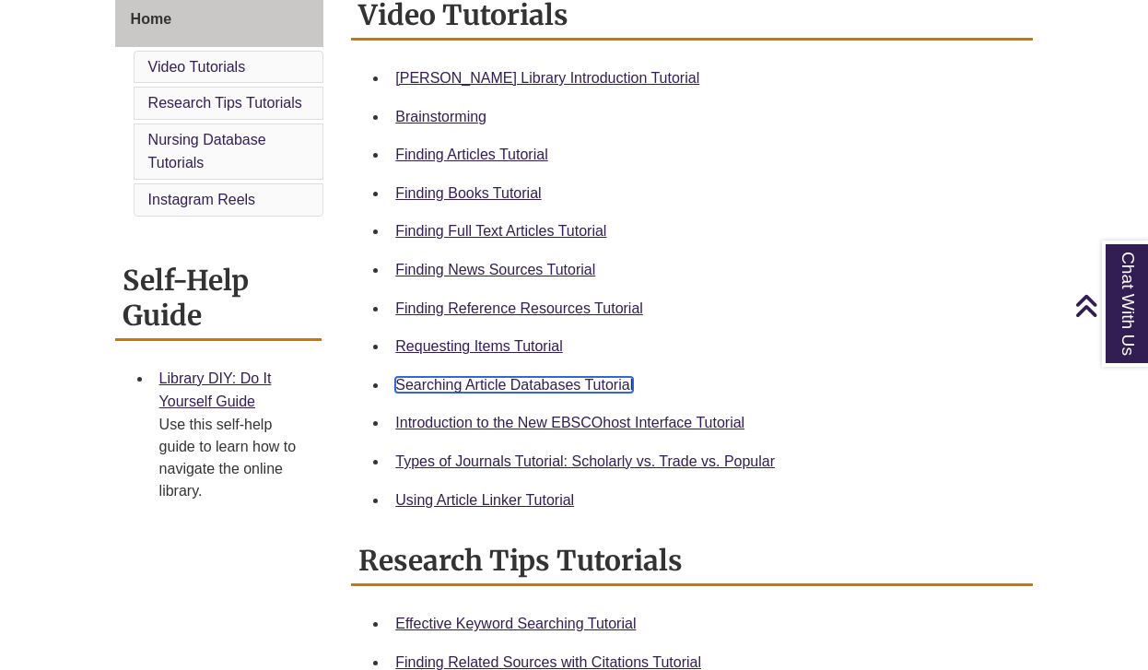
click at [461, 386] on link "Searching Article Databases Tutorial" at bounding box center [514, 385] width 238 height 16
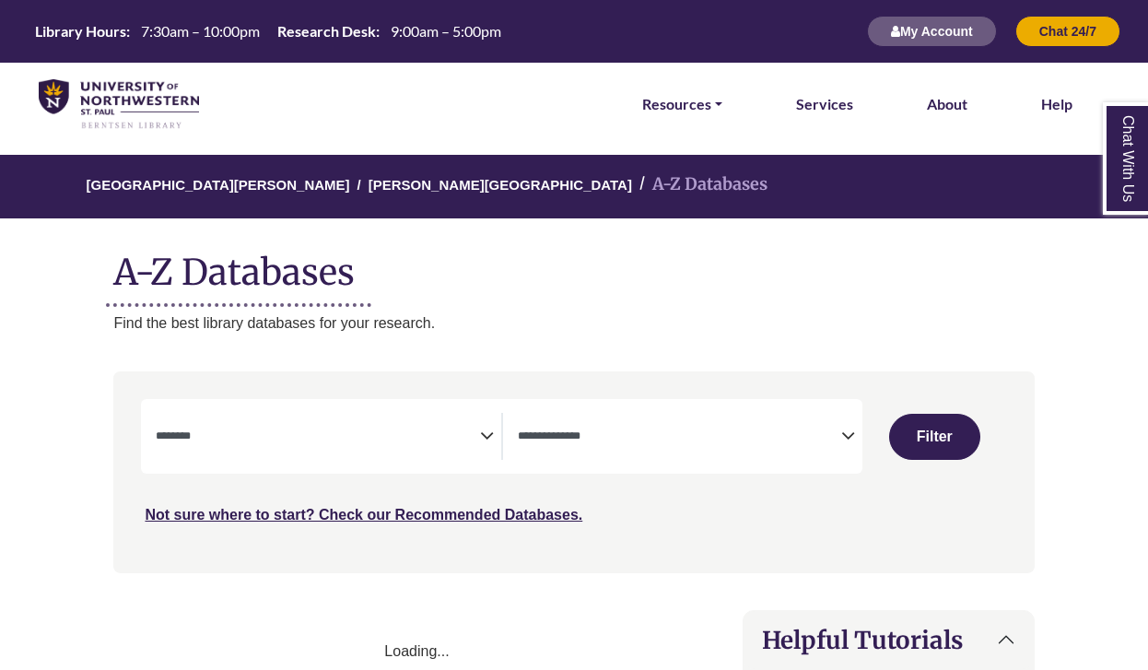
select select "Database Subject Filter"
select select "Database Types Filter"
select select "Database Subject Filter"
select select "Database Types Filter"
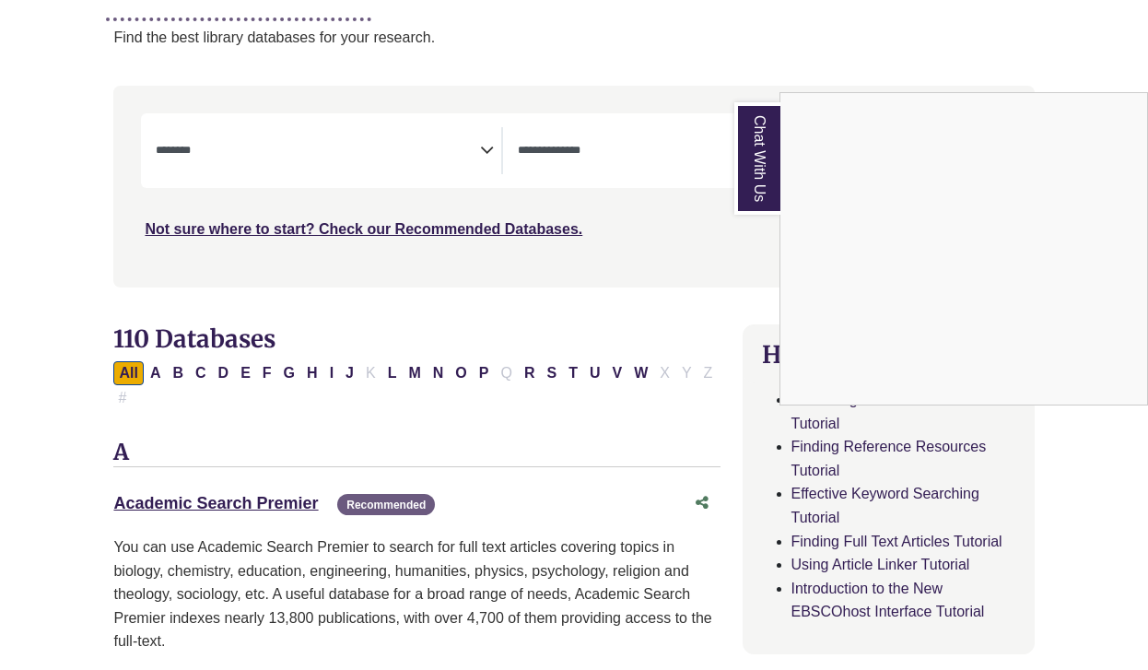
scroll to position [288, 0]
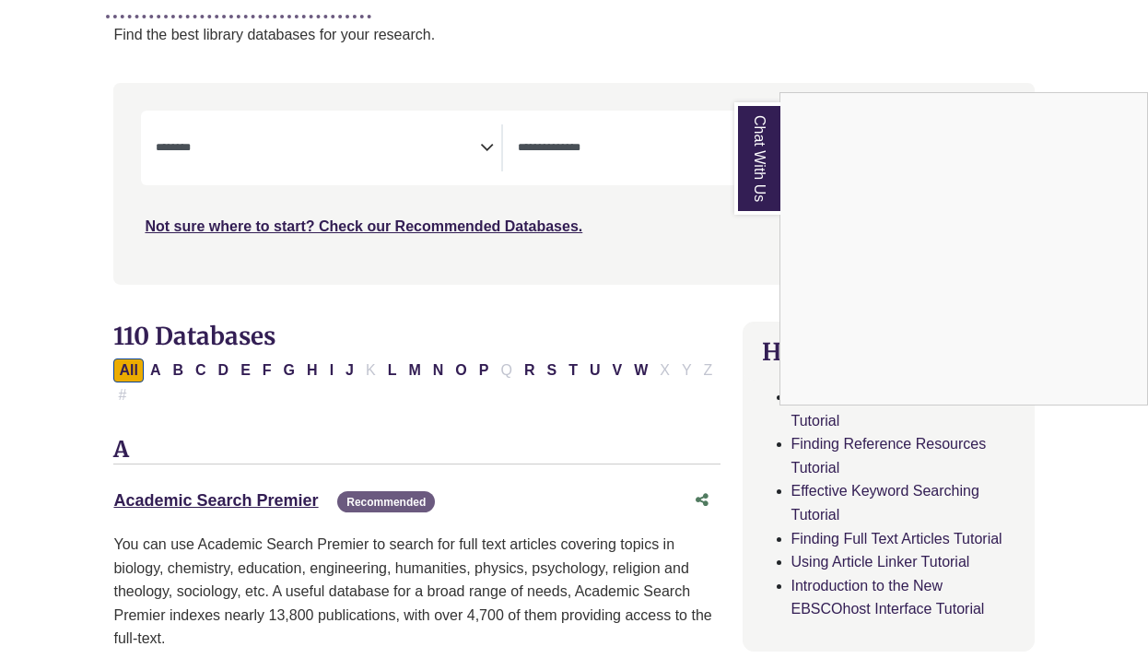
click at [155, 375] on div "Chat With Us" at bounding box center [574, 335] width 1148 height 670
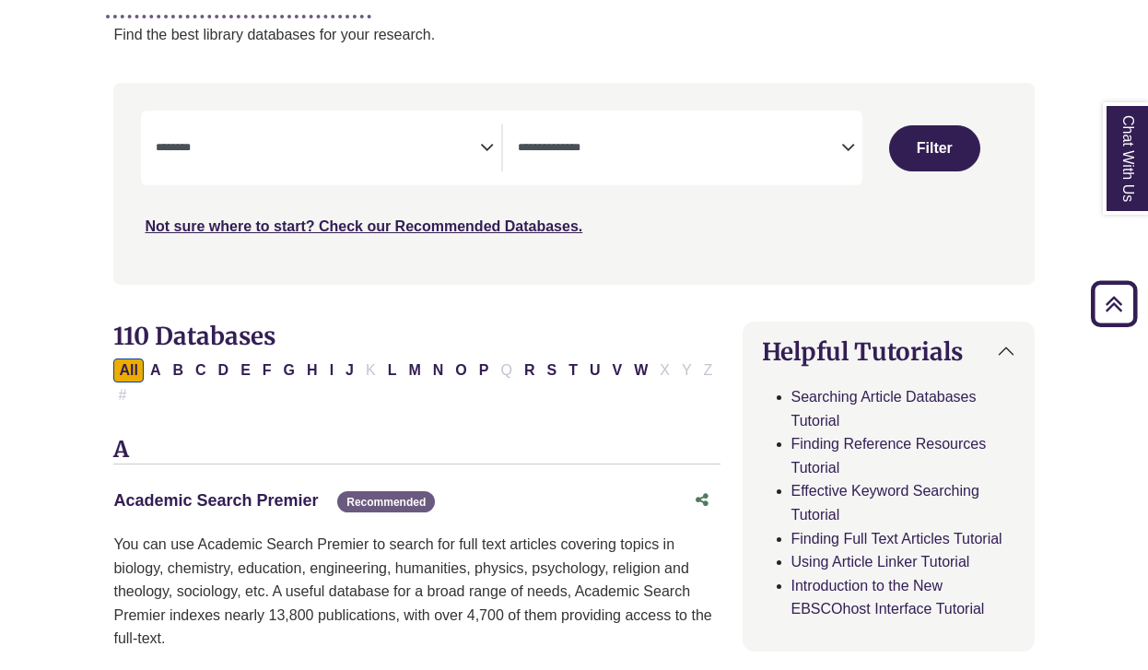
click at [208, 496] on link "Academic Search Premier This link opens in a new window" at bounding box center [215, 500] width 204 height 18
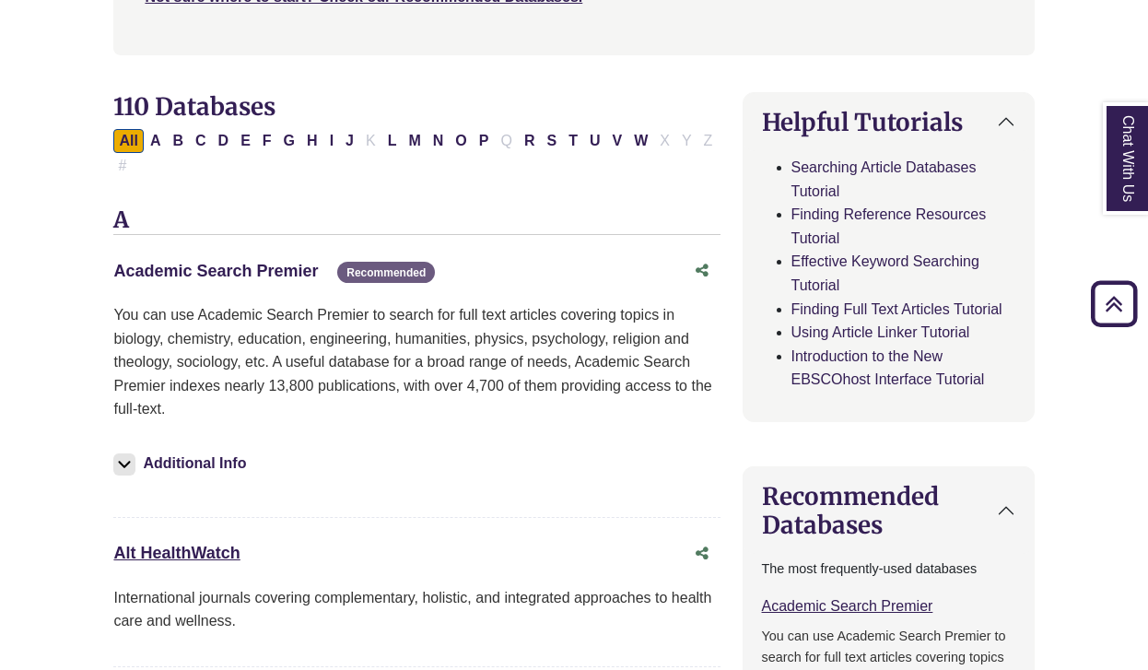
scroll to position [519, 0]
click at [200, 462] on button "Additional Info" at bounding box center [182, 463] width 138 height 26
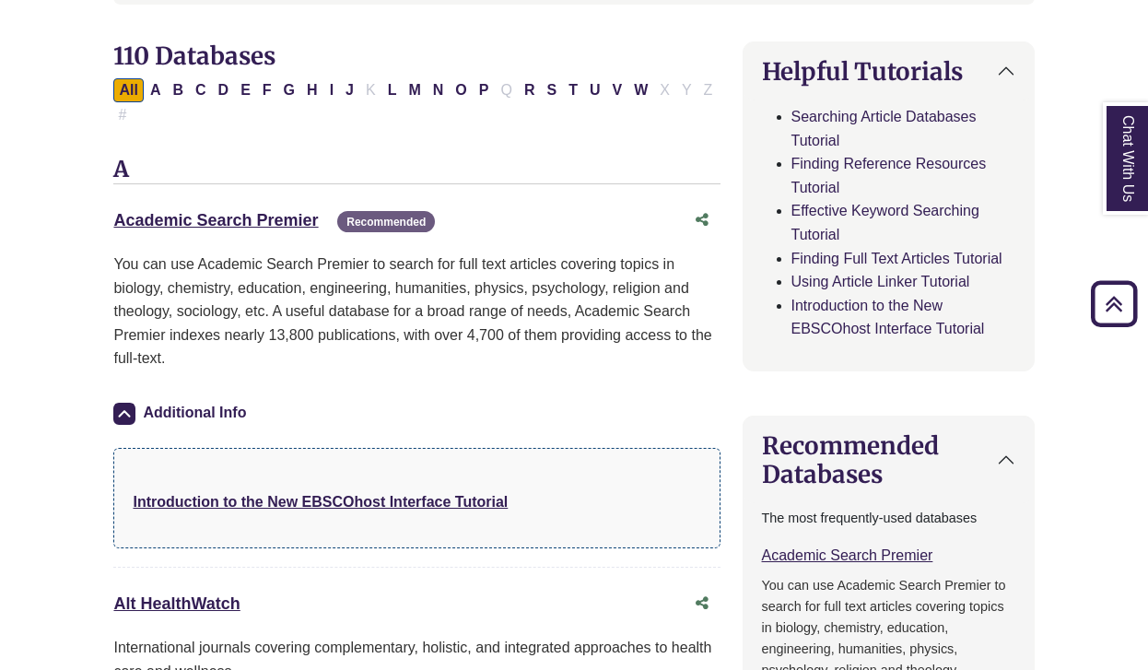
scroll to position [578, 0]
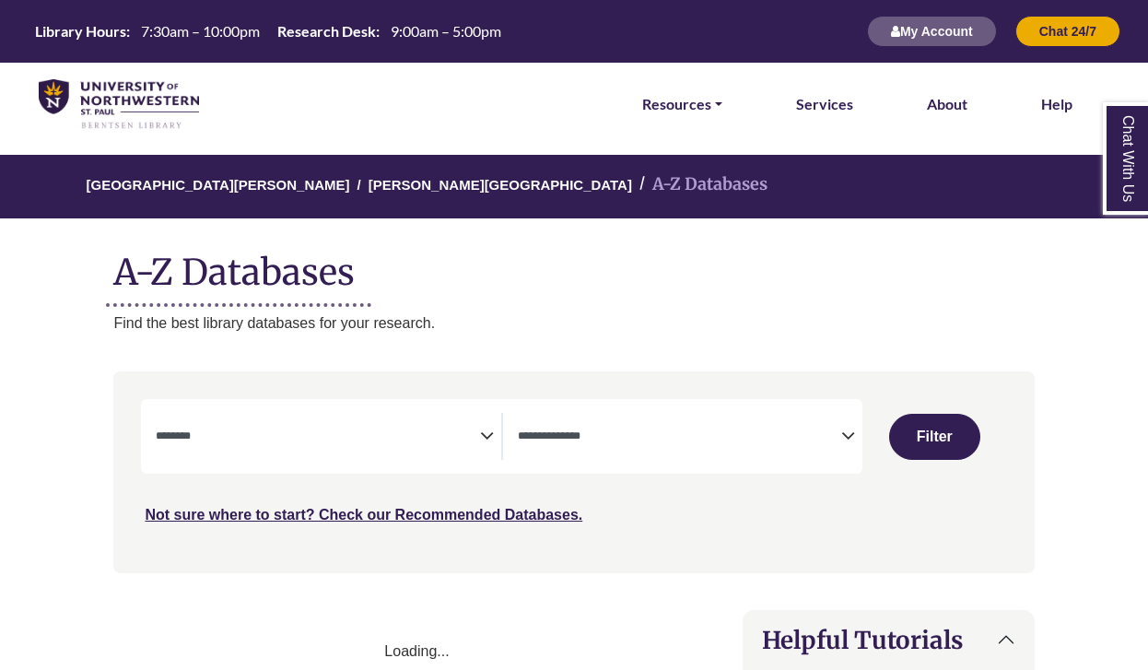
select select "Database Subject Filter"
select select "Database Types Filter"
select select "Database Subject Filter"
select select "Database Types Filter"
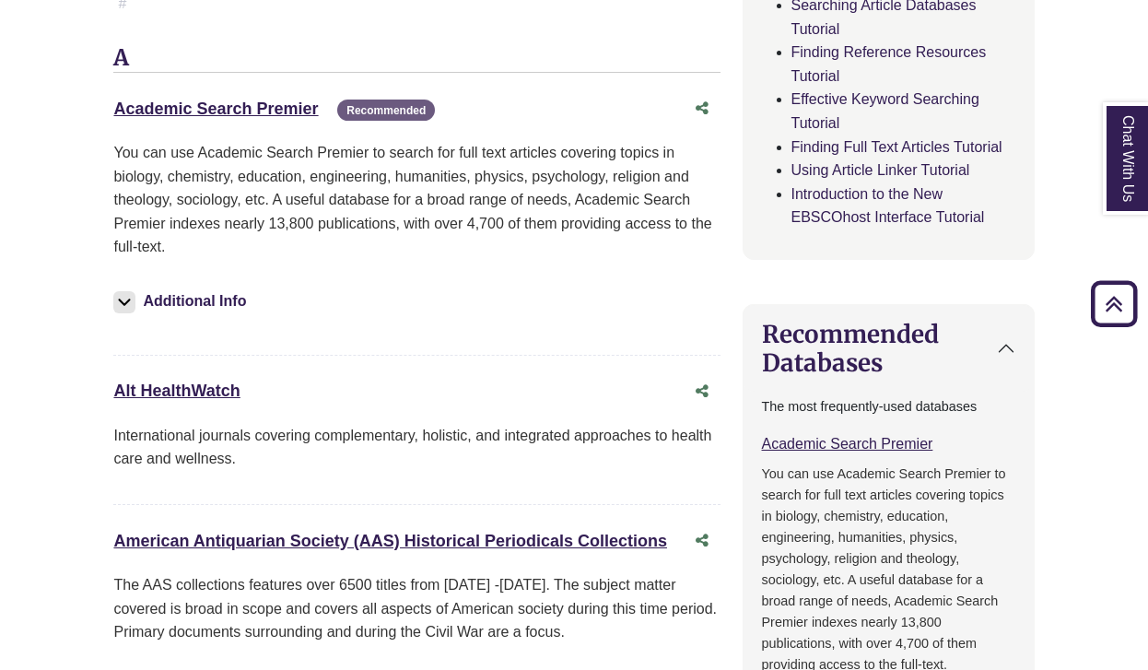
scroll to position [681, 0]
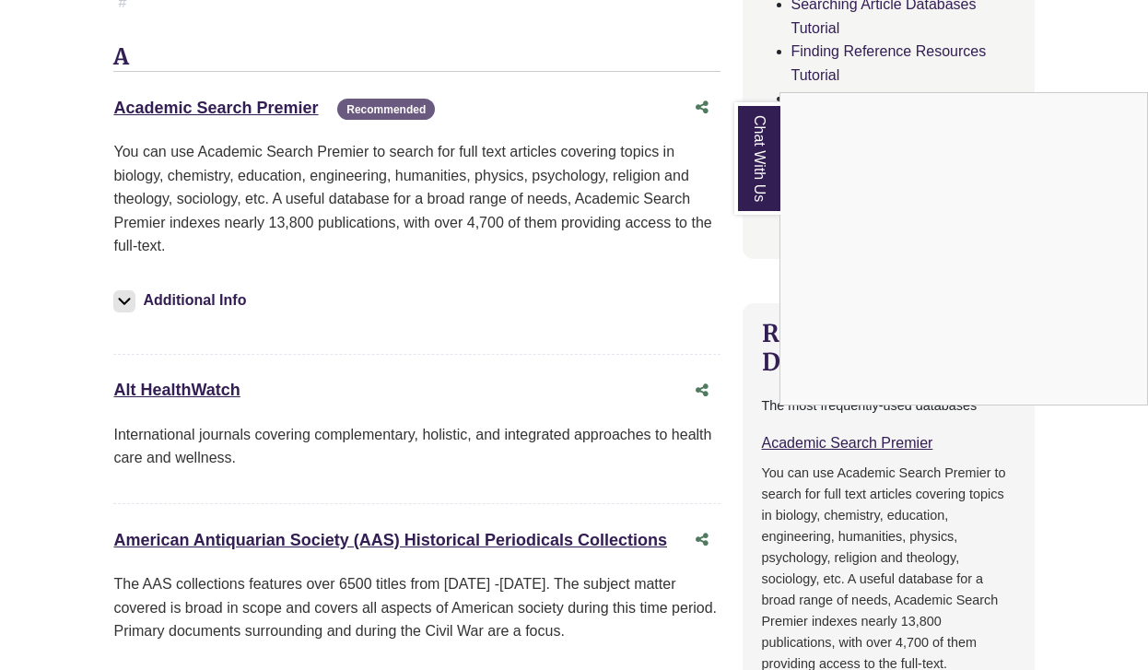
click at [261, 107] on div "Chat With Us" at bounding box center [574, 335] width 1148 height 670
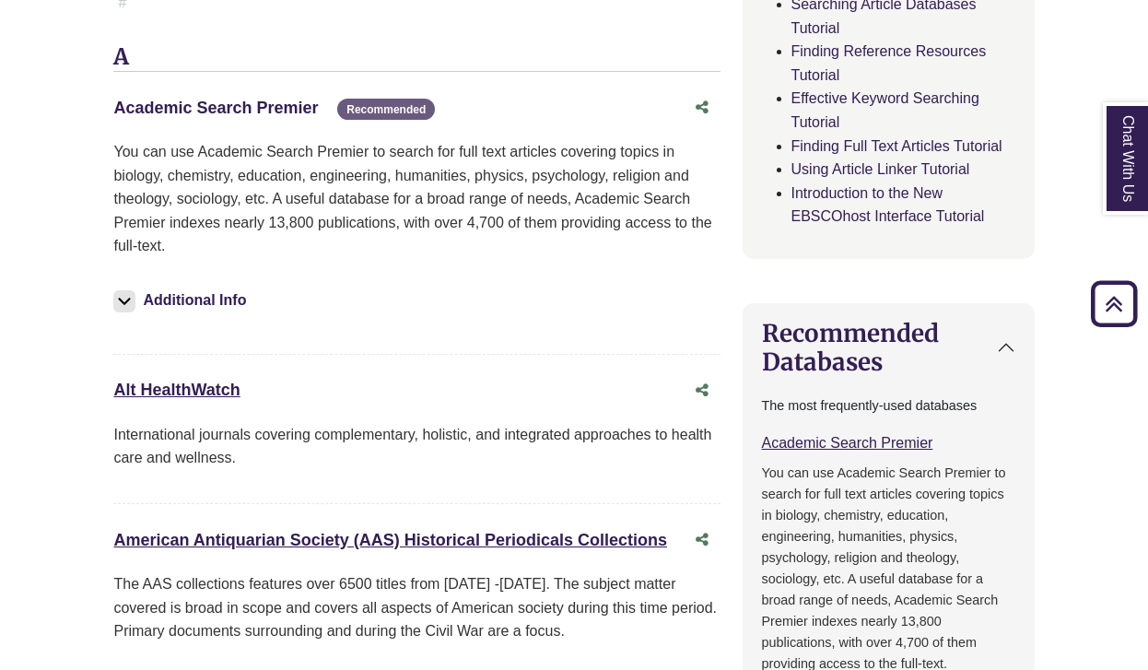
click at [261, 107] on link "Academic Search Premier This link opens in a new window" at bounding box center [215, 108] width 204 height 18
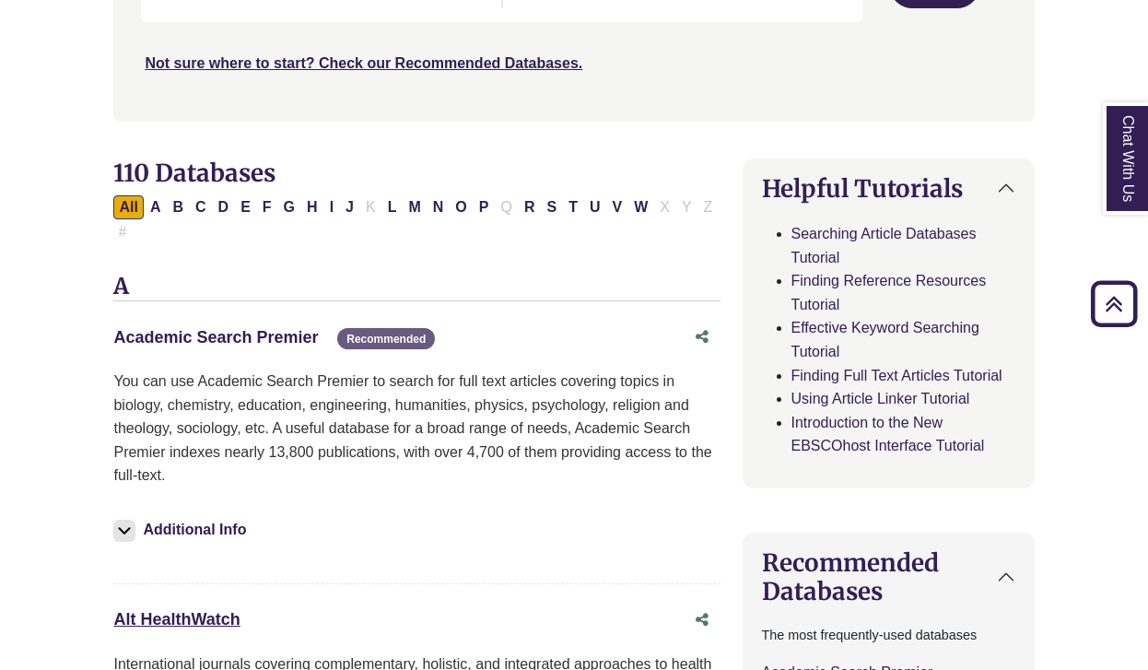
scroll to position [445, 0]
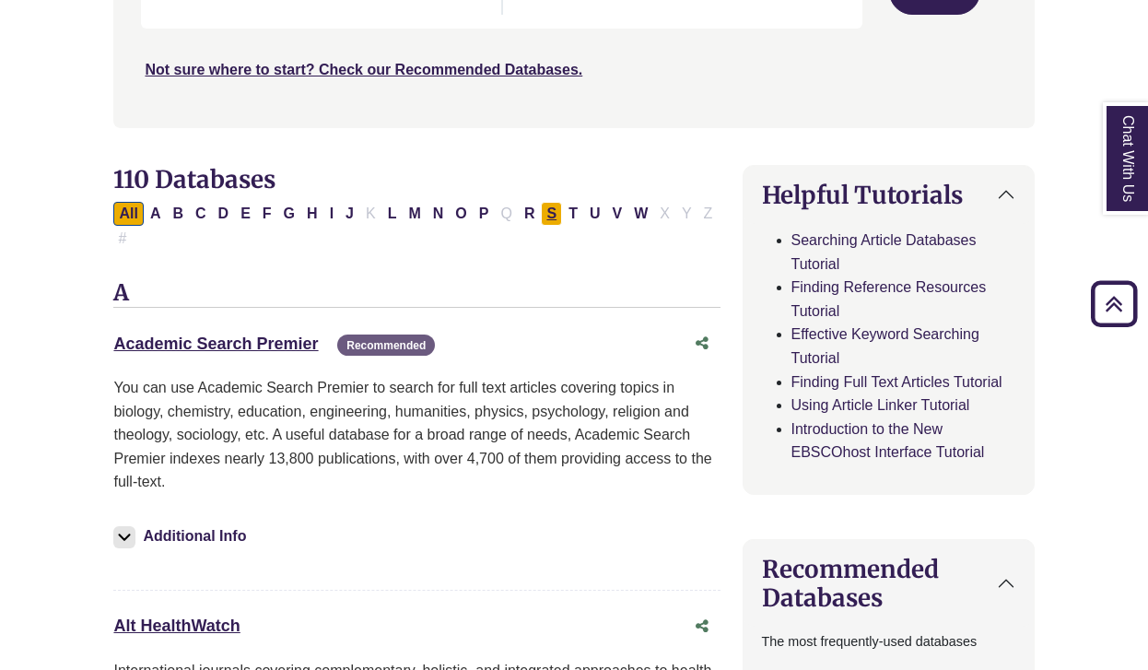
click at [543, 218] on button "S" at bounding box center [551, 214] width 21 height 24
select select "Database Subject Filter"
select select "Database Types Filter"
